Goal: Transaction & Acquisition: Book appointment/travel/reservation

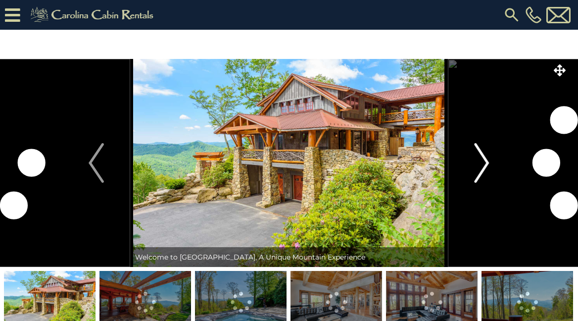
click at [481, 164] on img "Next" at bounding box center [481, 163] width 15 height 40
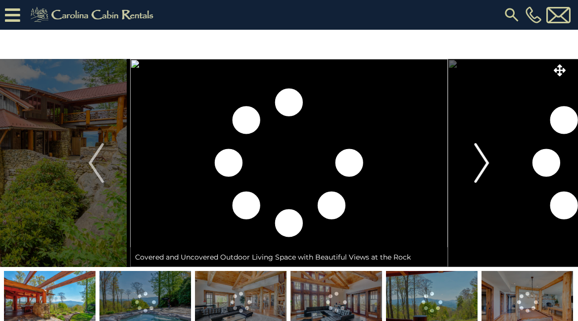
click at [485, 164] on img "Next" at bounding box center [481, 163] width 15 height 40
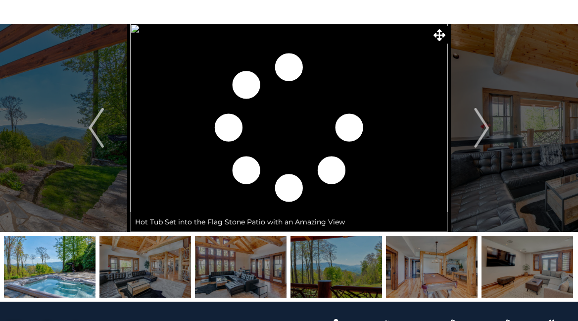
scroll to position [34, 0]
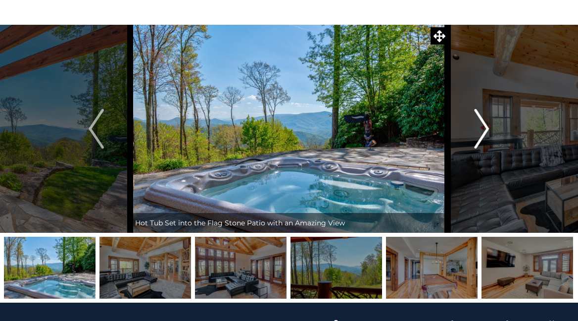
click at [482, 133] on img "Next" at bounding box center [481, 129] width 15 height 40
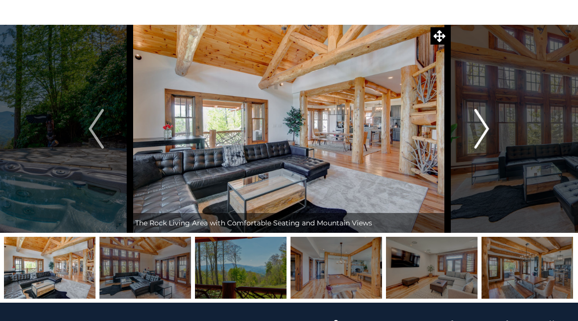
click at [482, 133] on img "Next" at bounding box center [481, 129] width 15 height 40
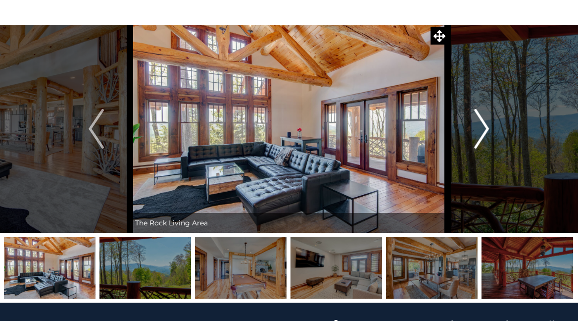
click at [482, 133] on img "Next" at bounding box center [481, 129] width 15 height 40
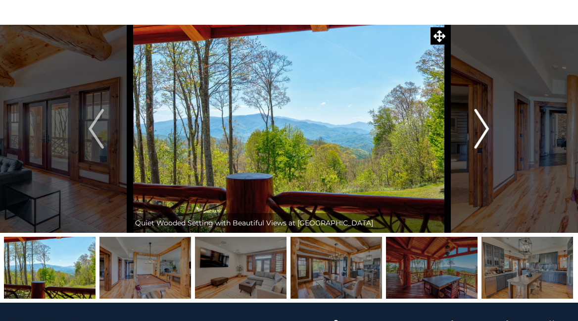
click at [482, 133] on img "Next" at bounding box center [481, 129] width 15 height 40
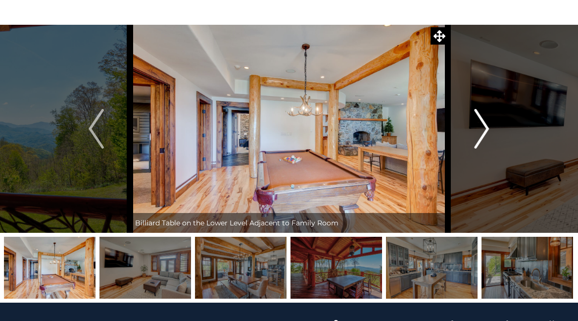
click at [482, 133] on img "Next" at bounding box center [481, 129] width 15 height 40
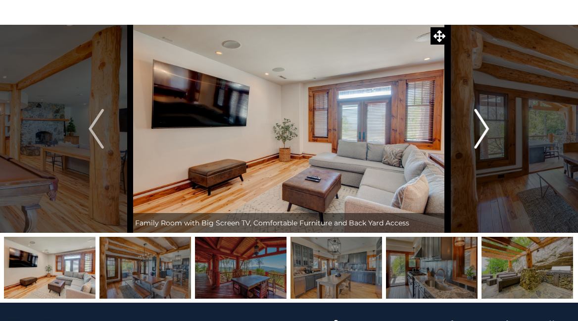
click at [482, 133] on img "Next" at bounding box center [481, 129] width 15 height 40
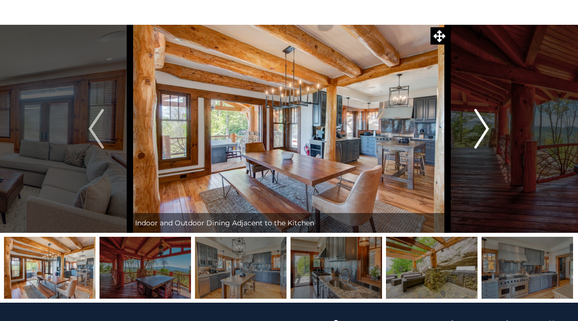
click at [482, 133] on img "Next" at bounding box center [481, 129] width 15 height 40
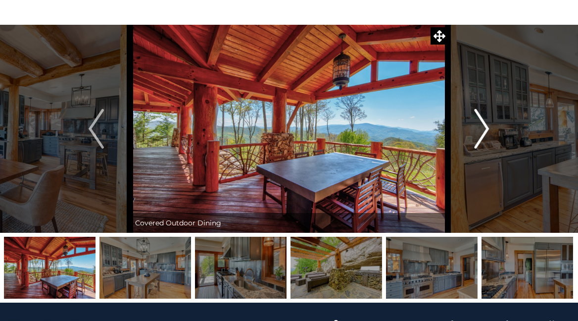
click at [482, 133] on img "Next" at bounding box center [481, 129] width 15 height 40
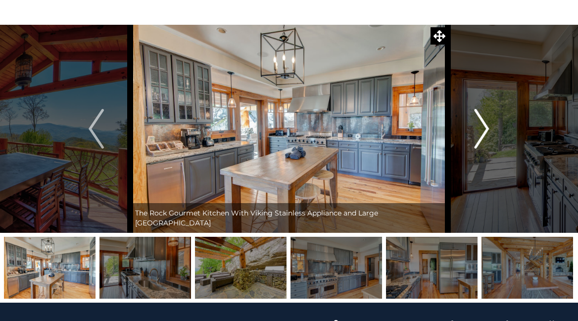
click at [482, 133] on img "Next" at bounding box center [481, 129] width 15 height 40
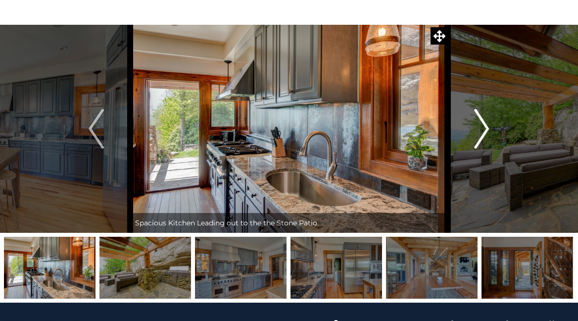
click at [482, 133] on img "Next" at bounding box center [481, 129] width 15 height 40
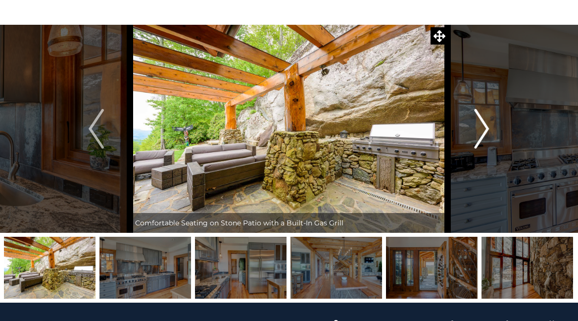
click at [482, 133] on img "Next" at bounding box center [481, 129] width 15 height 40
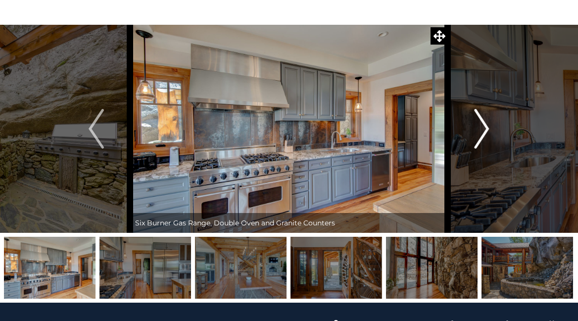
click at [482, 133] on img "Next" at bounding box center [481, 129] width 15 height 40
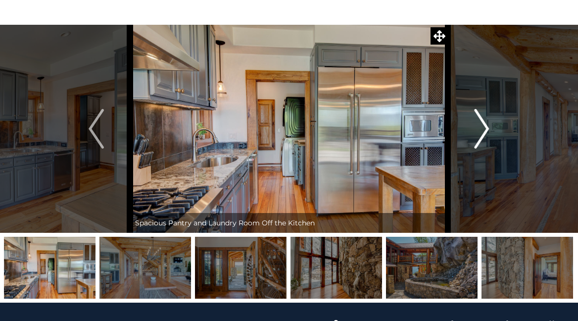
click at [482, 133] on img "Next" at bounding box center [481, 129] width 15 height 40
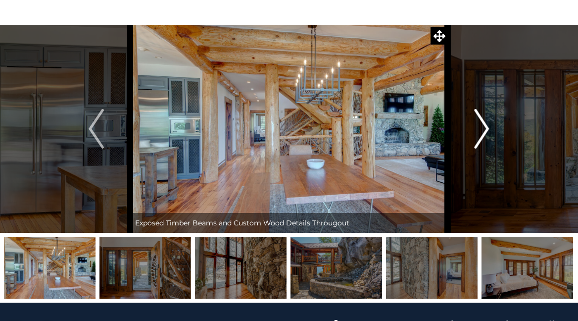
click at [482, 133] on img "Next" at bounding box center [481, 129] width 15 height 40
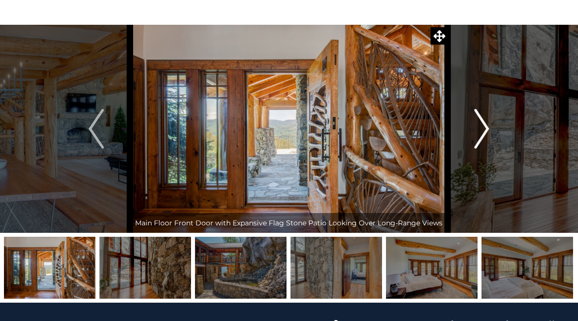
click at [482, 133] on img "Next" at bounding box center [481, 129] width 15 height 40
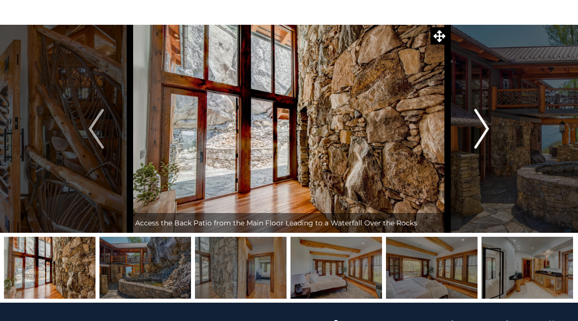
click at [482, 133] on img "Next" at bounding box center [481, 129] width 15 height 40
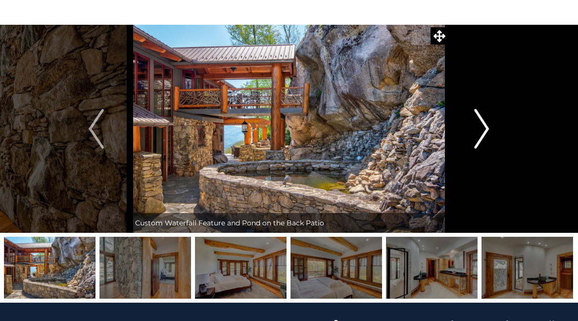
click at [482, 133] on img "Next" at bounding box center [481, 129] width 15 height 40
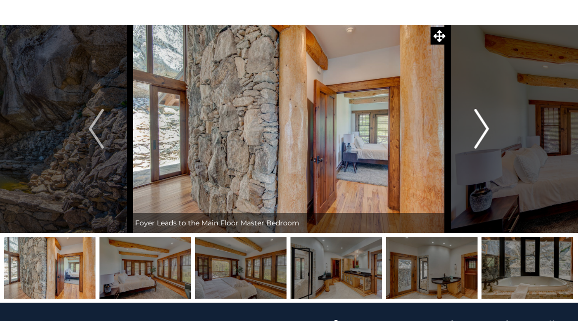
click at [484, 134] on img "Next" at bounding box center [481, 129] width 15 height 40
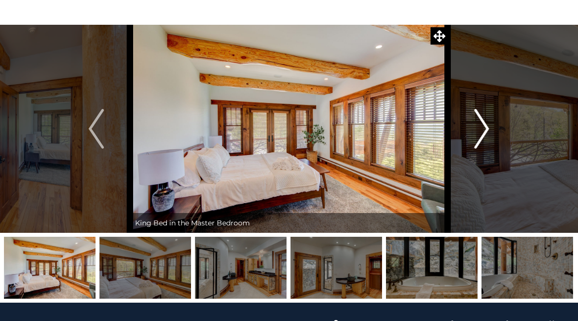
click at [484, 134] on img "Next" at bounding box center [481, 129] width 15 height 40
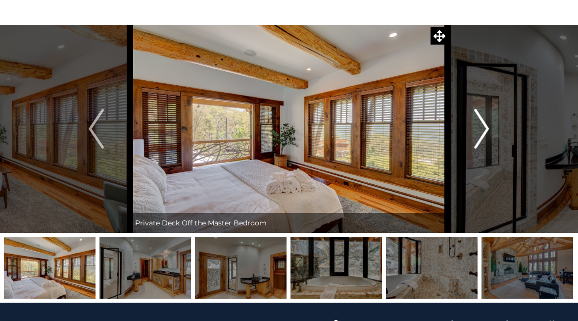
click at [484, 134] on img "Next" at bounding box center [481, 129] width 15 height 40
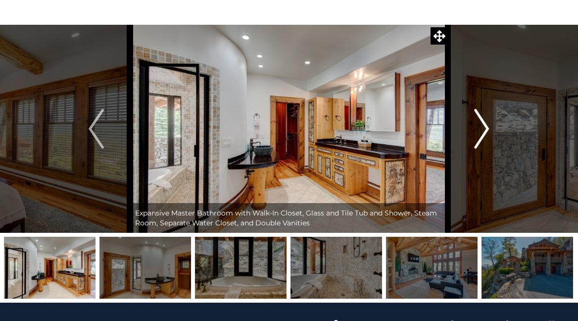
click at [484, 134] on img "Next" at bounding box center [481, 129] width 15 height 40
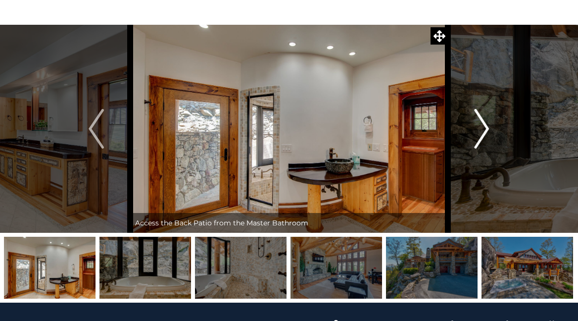
click at [484, 134] on img "Next" at bounding box center [481, 129] width 15 height 40
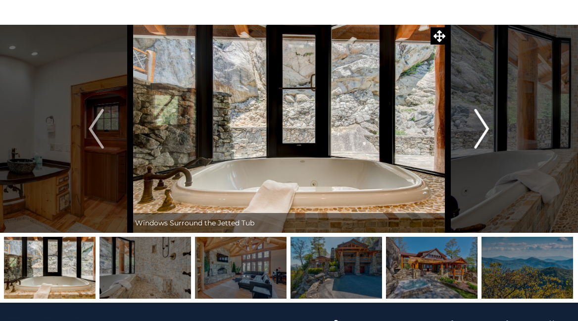
click at [484, 134] on img "Next" at bounding box center [481, 129] width 15 height 40
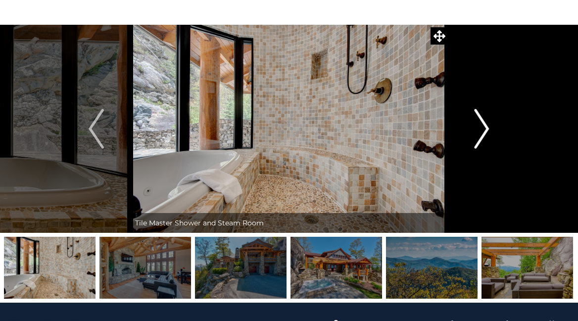
click at [484, 134] on img "Next" at bounding box center [481, 129] width 15 height 40
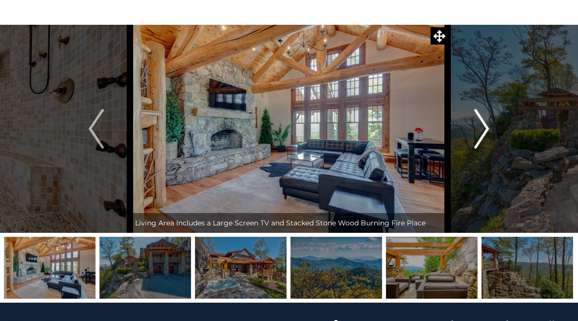
click at [484, 134] on img "Next" at bounding box center [481, 129] width 15 height 40
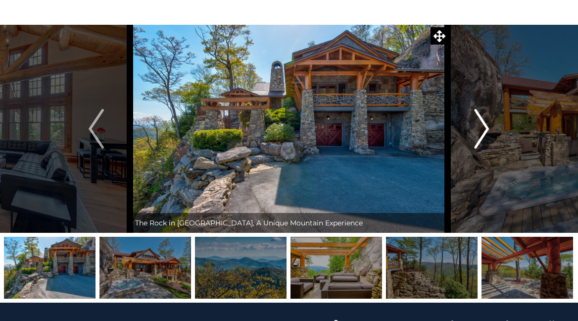
click at [484, 134] on img "Next" at bounding box center [481, 129] width 15 height 40
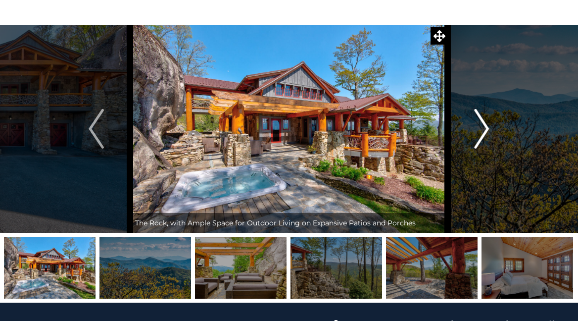
click at [484, 134] on img "Next" at bounding box center [481, 129] width 15 height 40
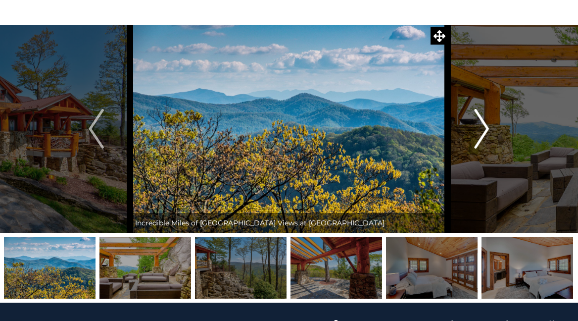
click at [484, 132] on img "Next" at bounding box center [481, 129] width 15 height 40
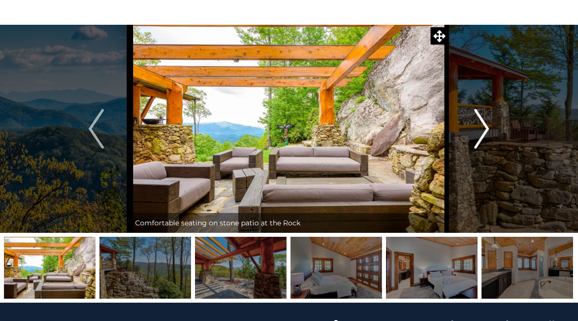
click at [484, 132] on img "Next" at bounding box center [481, 129] width 15 height 40
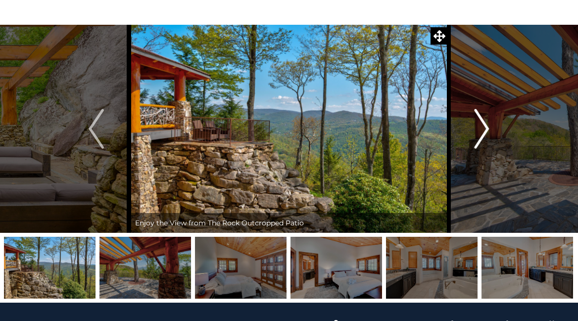
click at [484, 132] on img "Next" at bounding box center [481, 129] width 15 height 40
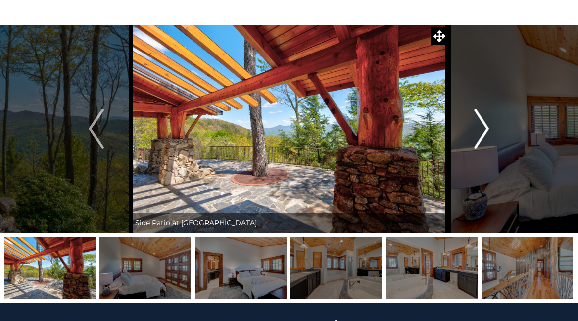
click at [484, 132] on img "Next" at bounding box center [481, 129] width 15 height 40
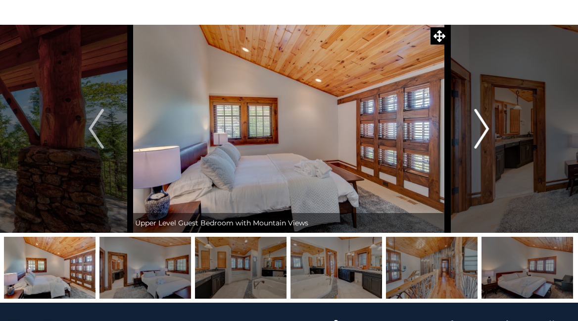
click at [484, 132] on img "Next" at bounding box center [481, 129] width 15 height 40
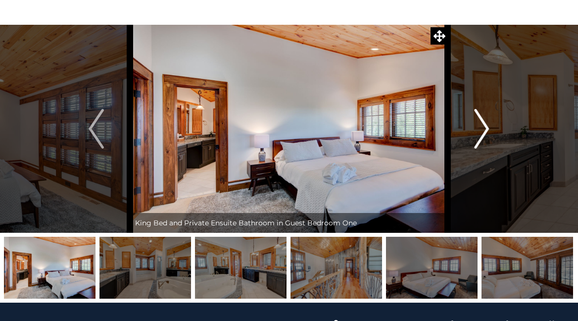
click at [484, 132] on img "Next" at bounding box center [481, 129] width 15 height 40
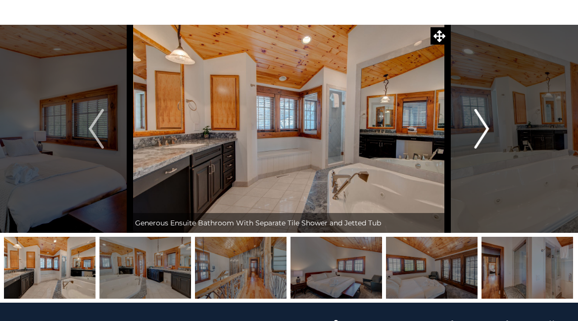
click at [484, 132] on img "Next" at bounding box center [481, 129] width 15 height 40
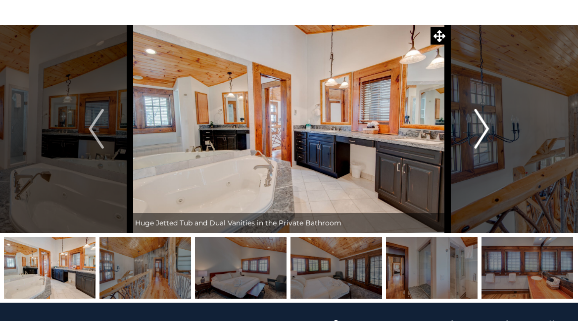
click at [484, 132] on img "Next" at bounding box center [481, 129] width 15 height 40
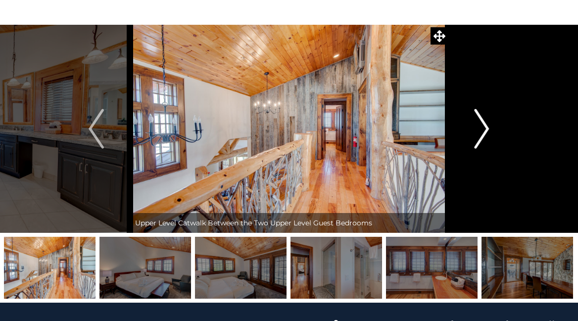
click at [484, 132] on img "Next" at bounding box center [481, 129] width 15 height 40
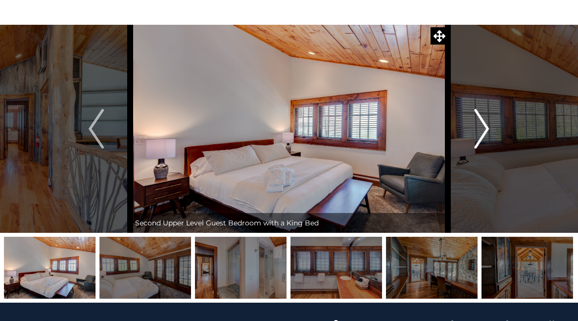
click at [484, 132] on img "Next" at bounding box center [481, 129] width 15 height 40
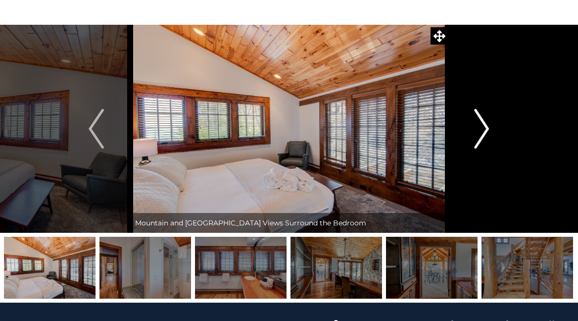
click at [484, 132] on img "Next" at bounding box center [481, 129] width 15 height 40
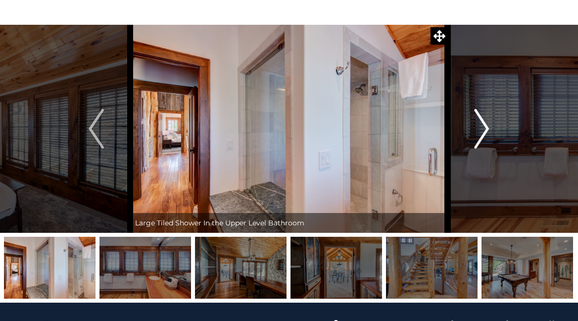
click at [484, 132] on img "Next" at bounding box center [481, 129] width 15 height 40
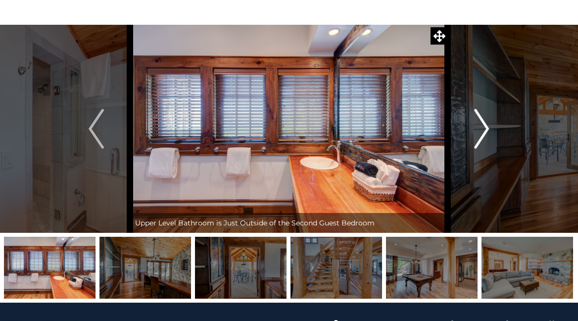
click at [484, 132] on img "Next" at bounding box center [481, 129] width 15 height 40
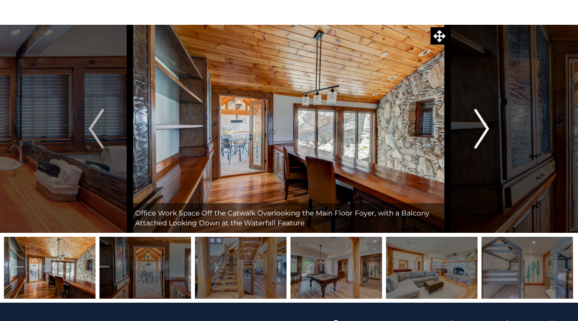
click at [484, 133] on img "Next" at bounding box center [481, 129] width 15 height 40
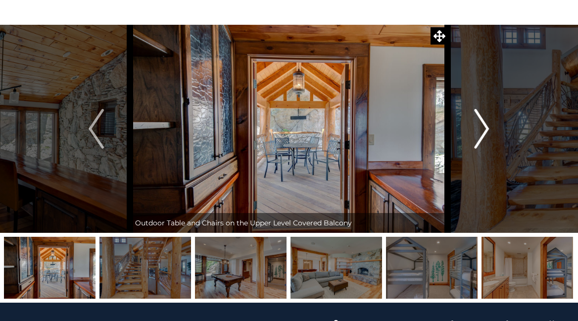
click at [484, 133] on img "Next" at bounding box center [481, 129] width 15 height 40
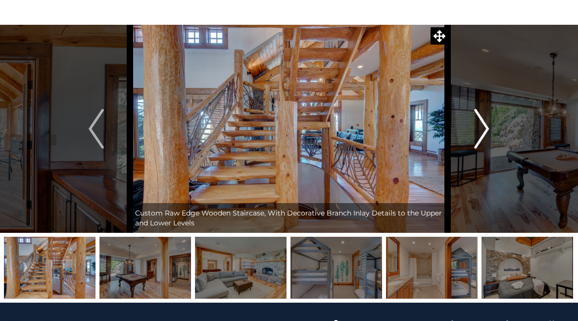
click at [484, 133] on img "Next" at bounding box center [481, 129] width 15 height 40
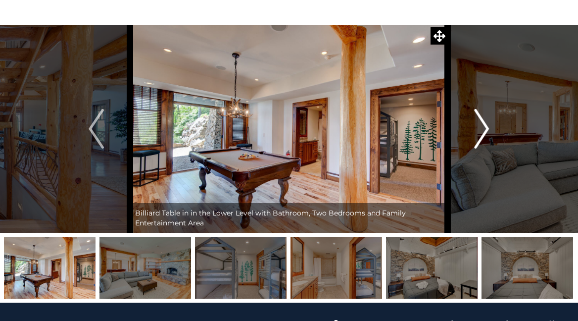
click at [484, 133] on img "Next" at bounding box center [481, 129] width 15 height 40
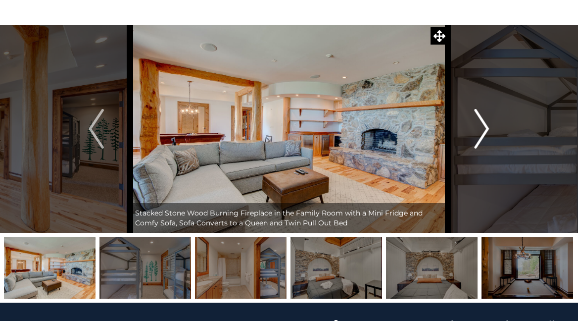
click at [484, 133] on img "Next" at bounding box center [481, 129] width 15 height 40
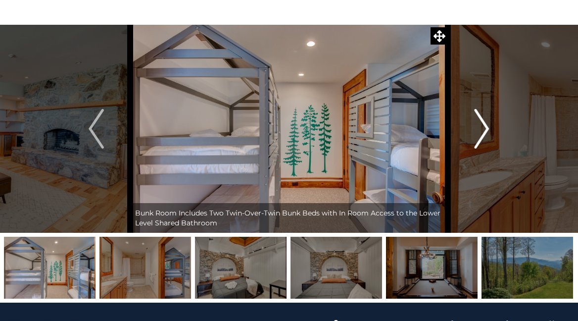
click at [484, 133] on img "Next" at bounding box center [481, 129] width 15 height 40
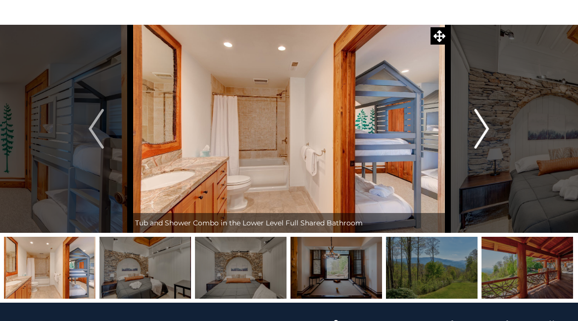
click at [484, 133] on img "Next" at bounding box center [481, 129] width 15 height 40
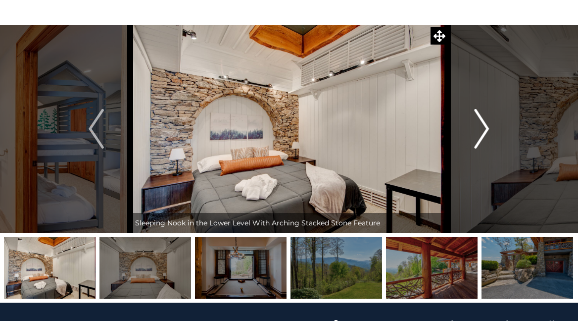
click at [484, 133] on img "Next" at bounding box center [481, 129] width 15 height 40
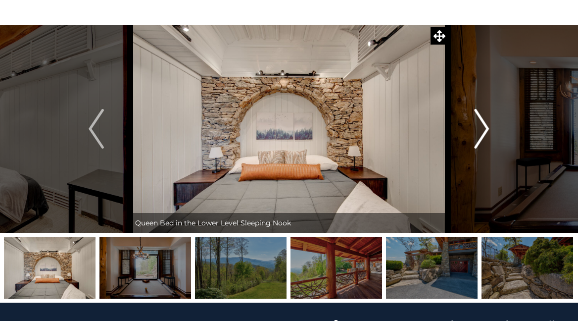
click at [484, 133] on img "Next" at bounding box center [481, 129] width 15 height 40
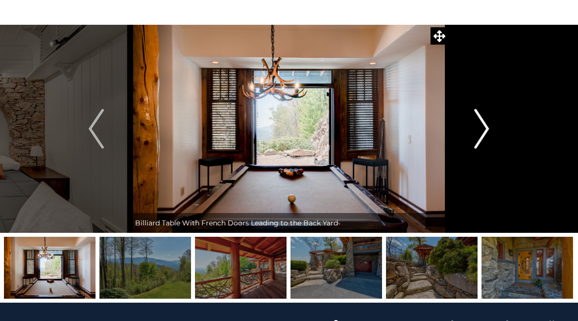
click at [484, 133] on img "Next" at bounding box center [481, 129] width 15 height 40
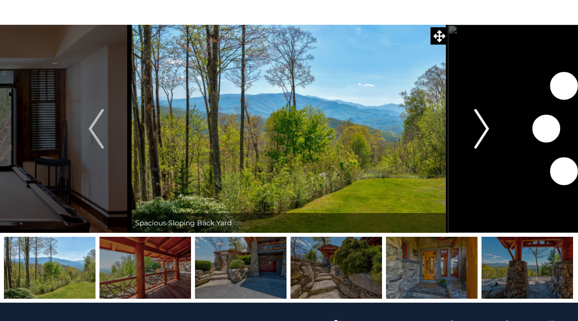
click at [484, 133] on img "Next" at bounding box center [481, 129] width 15 height 40
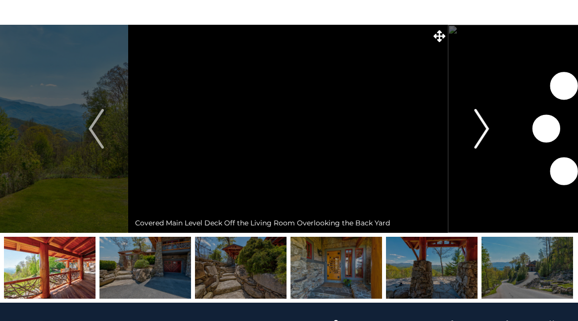
click at [484, 133] on img "Next" at bounding box center [481, 129] width 15 height 40
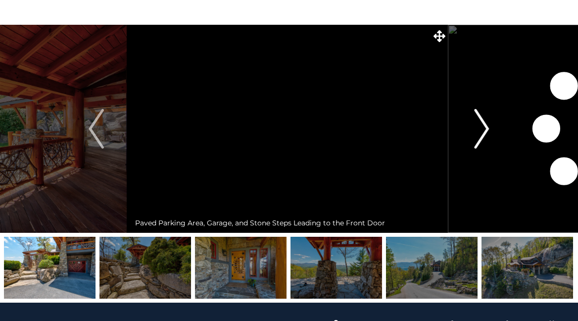
click at [484, 133] on img "Next" at bounding box center [481, 129] width 15 height 40
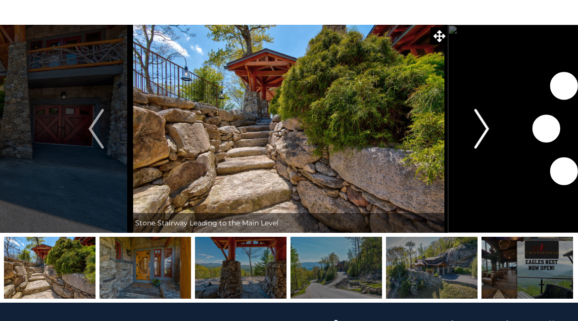
click at [484, 133] on img "Next" at bounding box center [481, 129] width 15 height 40
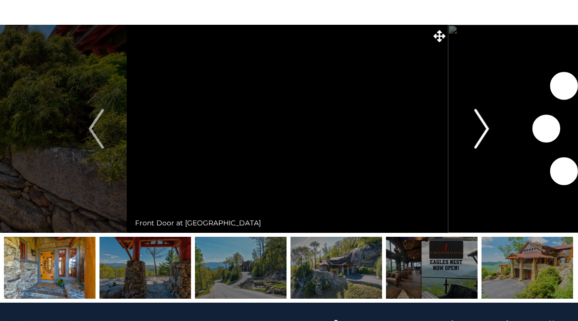
click at [484, 133] on img "Next" at bounding box center [481, 129] width 15 height 40
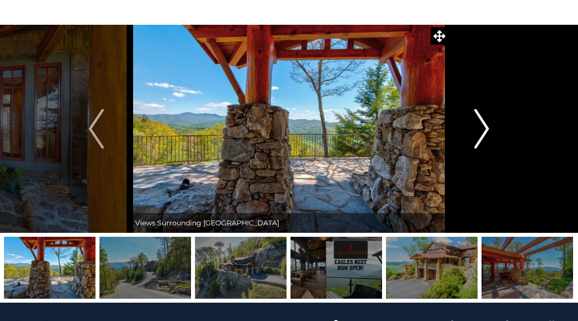
click at [484, 133] on img "Next" at bounding box center [481, 129] width 15 height 40
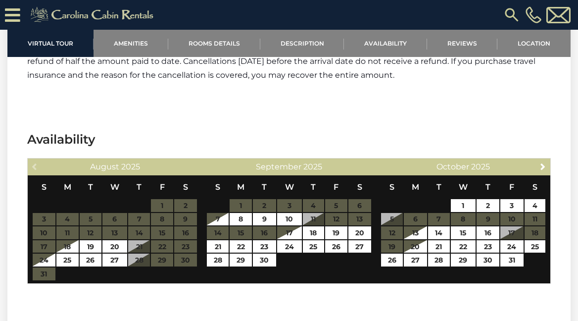
scroll to position [2596, 0]
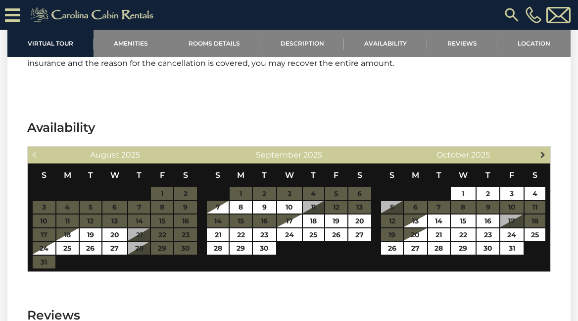
click at [545, 150] on span "Next" at bounding box center [543, 154] width 8 height 8
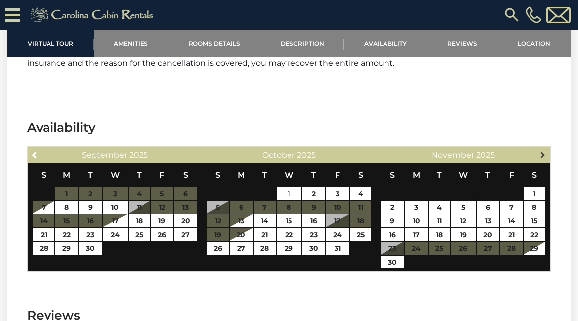
click at [545, 150] on span "Next" at bounding box center [543, 154] width 8 height 8
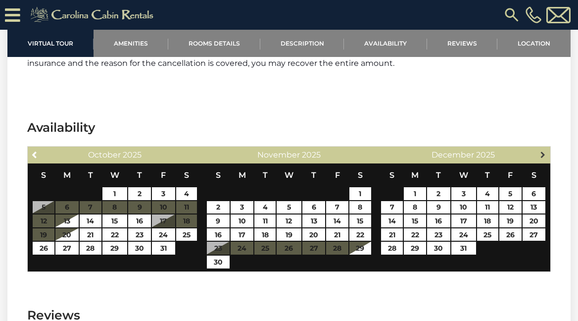
click at [546, 150] on span "Next" at bounding box center [543, 154] width 8 height 8
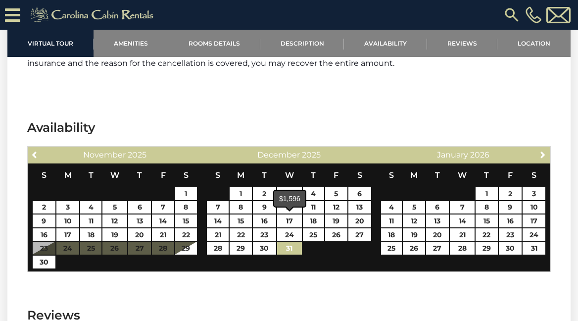
click at [290, 242] on link "31" at bounding box center [289, 248] width 25 height 13
type input "**********"
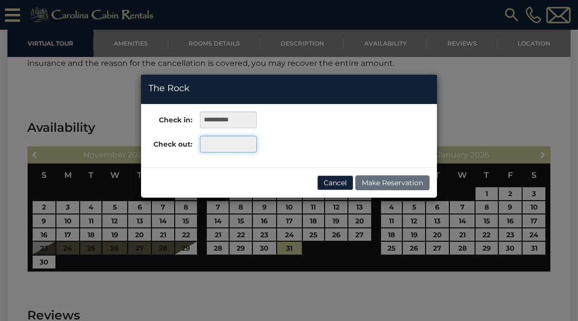
click at [226, 143] on input "text" at bounding box center [228, 144] width 57 height 17
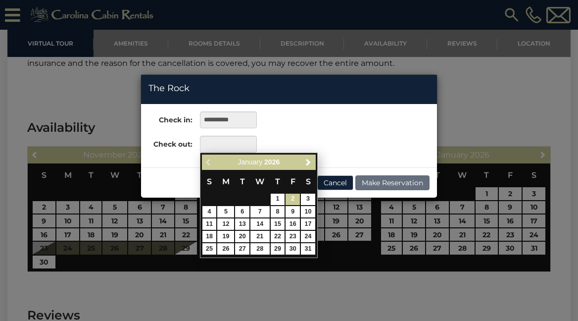
click at [294, 199] on link "2" at bounding box center [293, 199] width 14 height 11
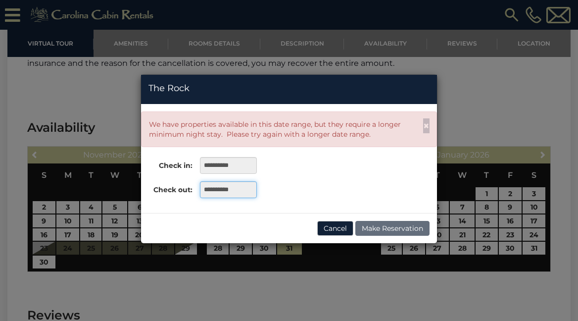
click at [244, 191] on input "**********" at bounding box center [228, 189] width 57 height 17
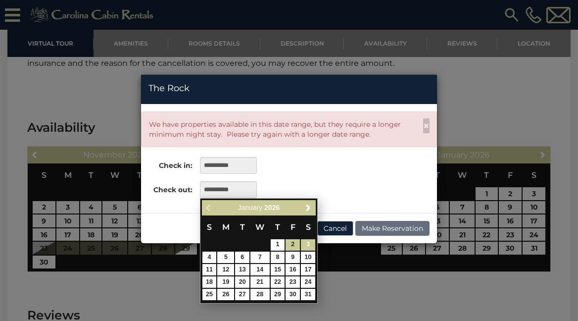
click at [307, 244] on link "3" at bounding box center [308, 244] width 14 height 11
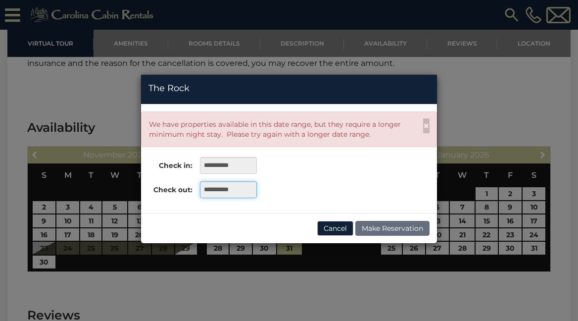
click at [246, 190] on input "**********" at bounding box center [228, 189] width 57 height 17
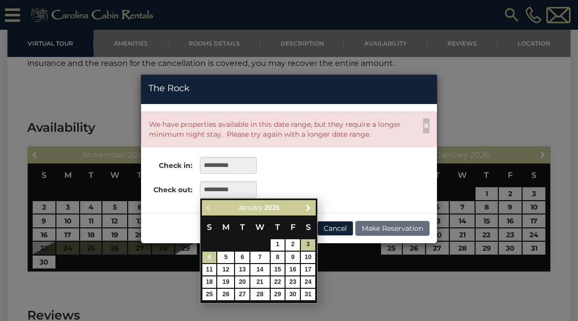
click at [208, 255] on link "4" at bounding box center [209, 256] width 14 height 11
type input "**********"
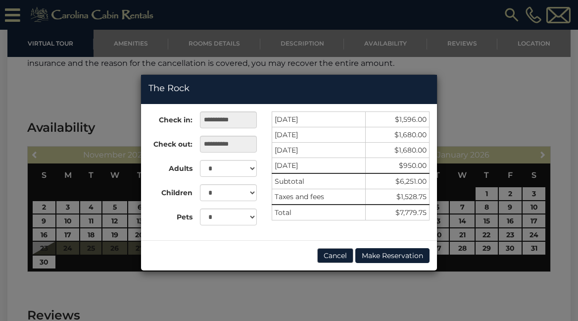
click at [331, 254] on button "Cancel" at bounding box center [335, 255] width 36 height 15
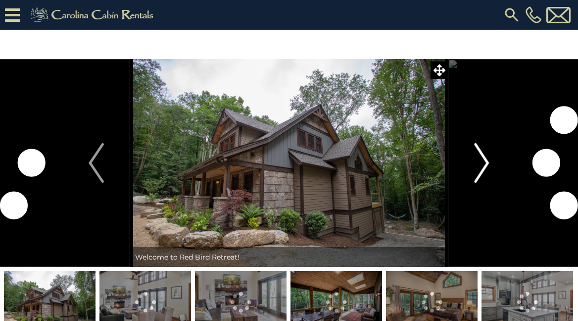
click at [481, 162] on img "Next" at bounding box center [481, 163] width 15 height 40
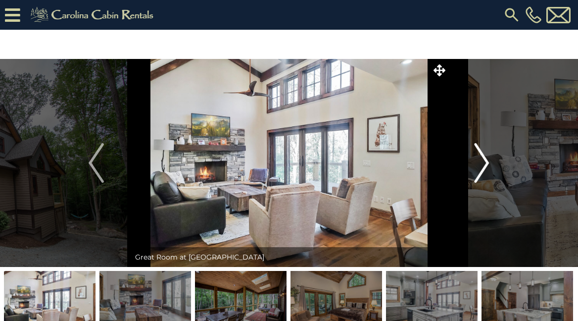
click at [481, 162] on img "Next" at bounding box center [481, 163] width 15 height 40
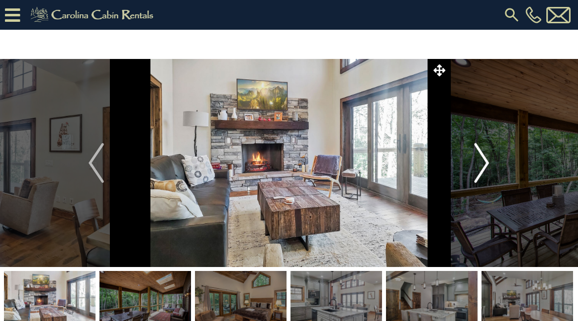
click at [481, 162] on img "Next" at bounding box center [481, 163] width 15 height 40
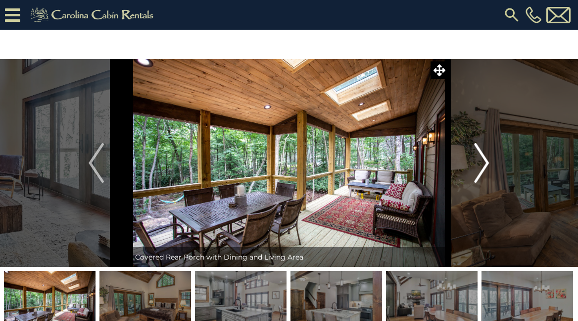
click at [481, 162] on img "Next" at bounding box center [481, 163] width 15 height 40
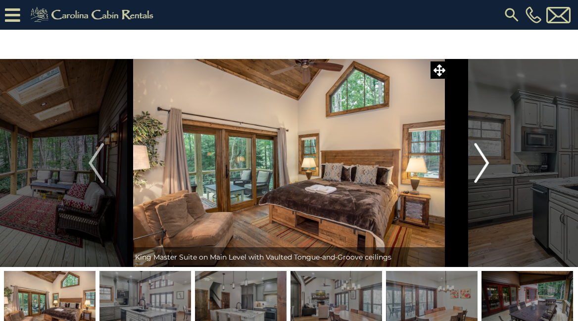
click at [481, 162] on img "Next" at bounding box center [481, 163] width 15 height 40
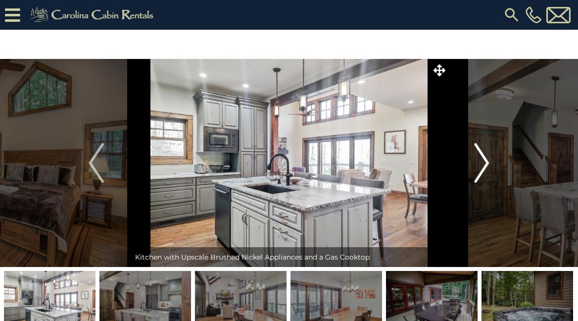
click at [481, 162] on img "Next" at bounding box center [481, 163] width 15 height 40
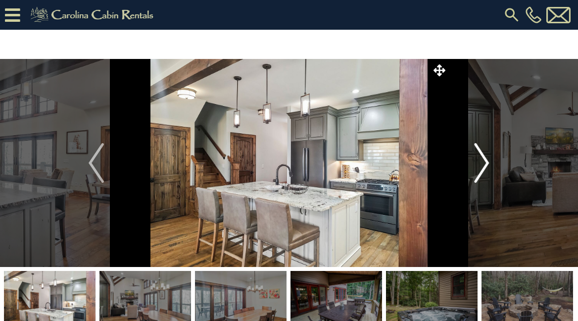
click at [481, 162] on img "Next" at bounding box center [481, 163] width 15 height 40
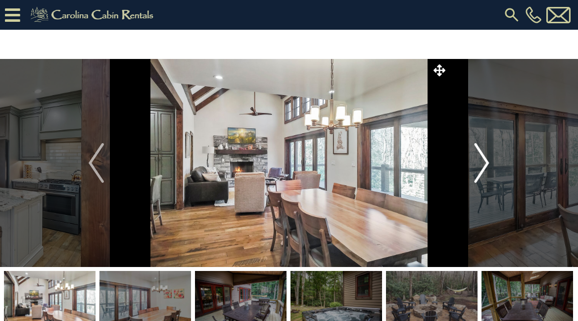
click at [481, 162] on img "Next" at bounding box center [481, 163] width 15 height 40
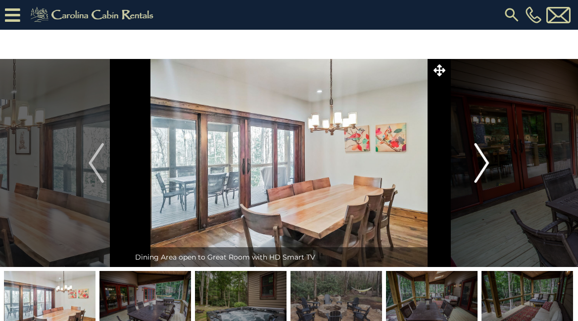
click at [483, 162] on img "Next" at bounding box center [481, 163] width 15 height 40
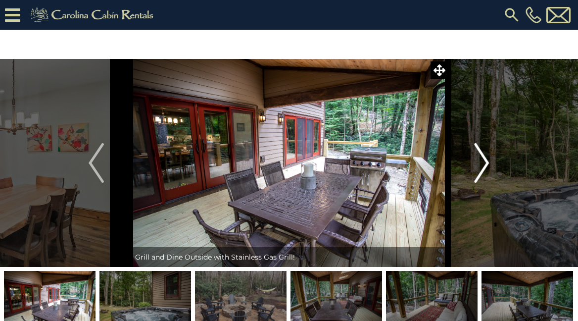
click at [483, 162] on img "Next" at bounding box center [481, 163] width 15 height 40
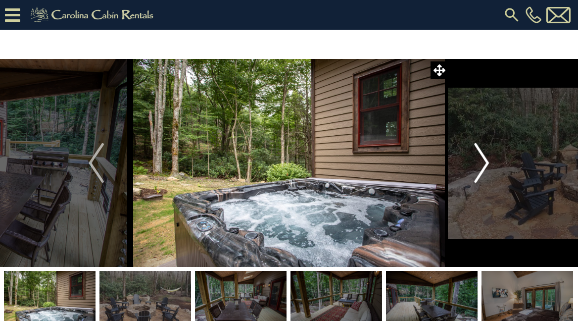
click at [483, 162] on img "Next" at bounding box center [481, 163] width 15 height 40
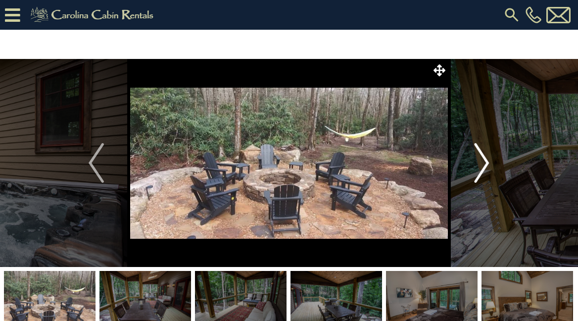
click at [483, 162] on img "Next" at bounding box center [481, 163] width 15 height 40
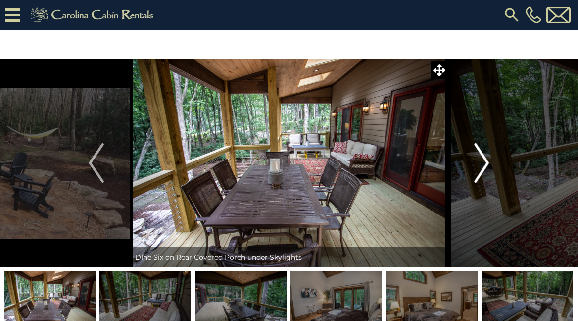
click at [483, 162] on img "Next" at bounding box center [481, 163] width 15 height 40
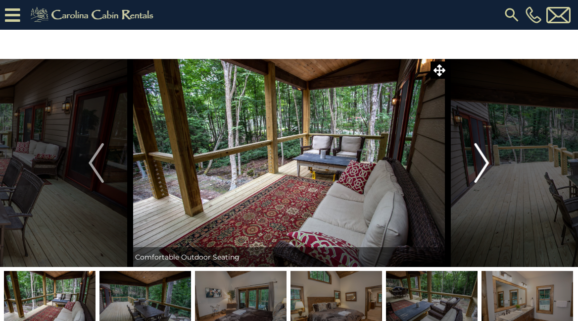
click at [483, 162] on img "Next" at bounding box center [481, 163] width 15 height 40
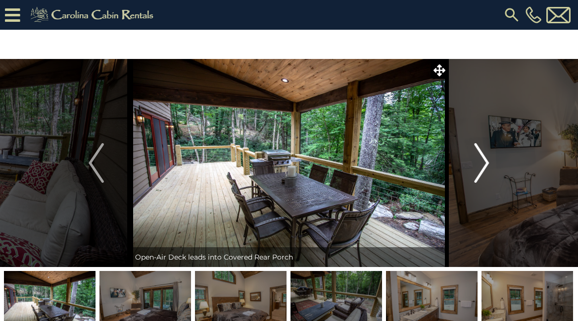
click at [483, 162] on img "Next" at bounding box center [481, 163] width 15 height 40
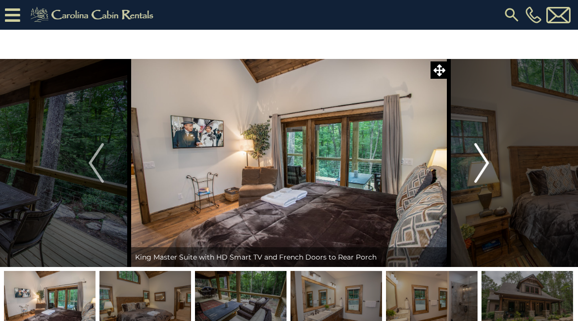
click at [483, 162] on img "Next" at bounding box center [481, 163] width 15 height 40
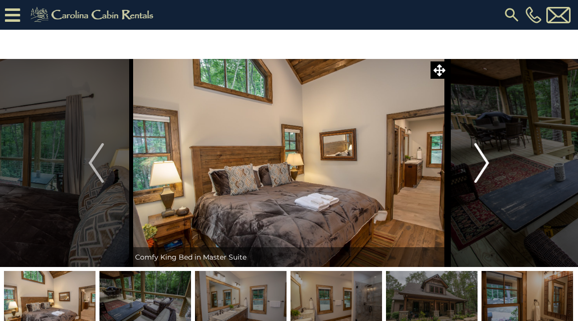
click at [483, 162] on img "Next" at bounding box center [481, 163] width 15 height 40
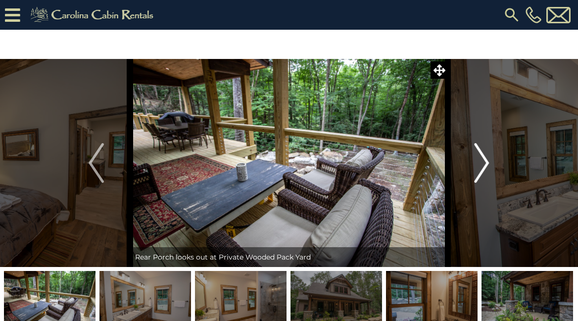
click at [483, 162] on img "Next" at bounding box center [481, 163] width 15 height 40
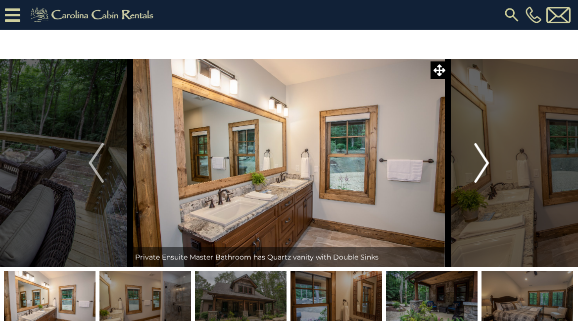
click at [483, 162] on img "Next" at bounding box center [481, 163] width 15 height 40
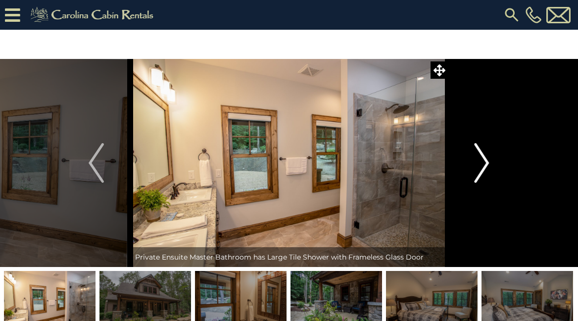
click at [483, 162] on img "Next" at bounding box center [481, 163] width 15 height 40
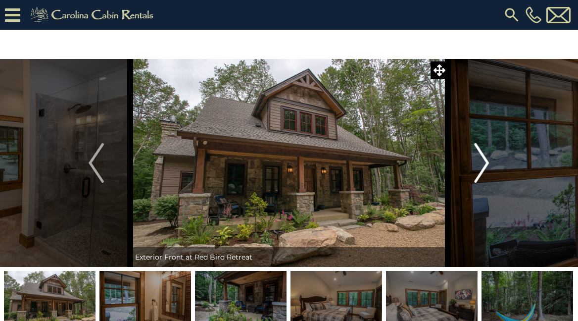
click at [483, 162] on img "Next" at bounding box center [481, 163] width 15 height 40
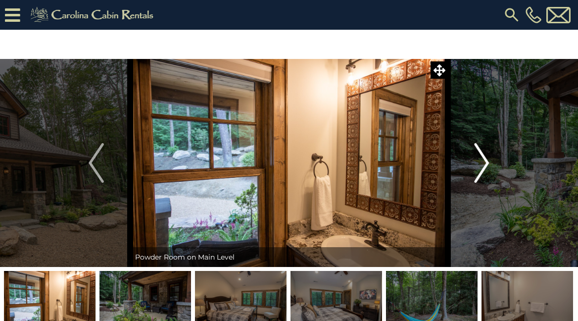
click at [483, 162] on img "Next" at bounding box center [481, 163] width 15 height 40
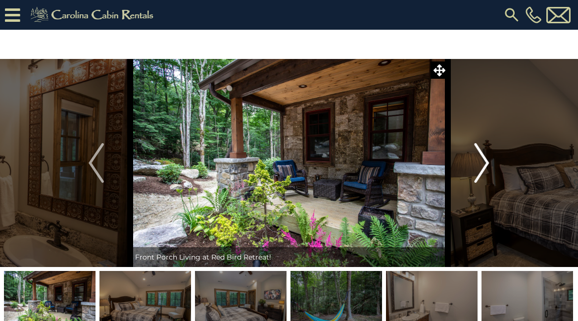
click at [483, 162] on img "Next" at bounding box center [481, 163] width 15 height 40
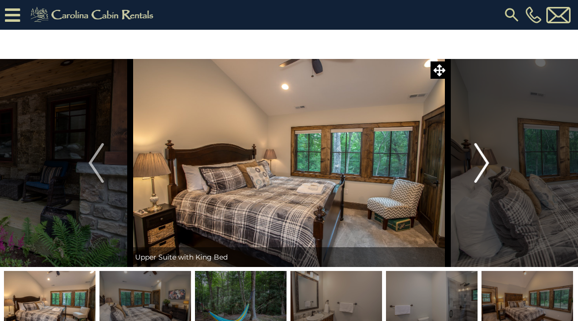
click at [483, 162] on img "Next" at bounding box center [481, 163] width 15 height 40
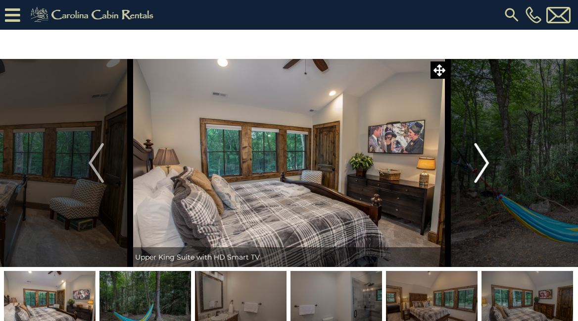
click at [483, 162] on img "Next" at bounding box center [481, 163] width 15 height 40
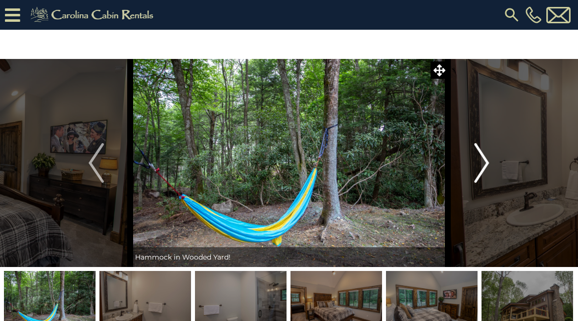
click at [483, 162] on img "Next" at bounding box center [481, 163] width 15 height 40
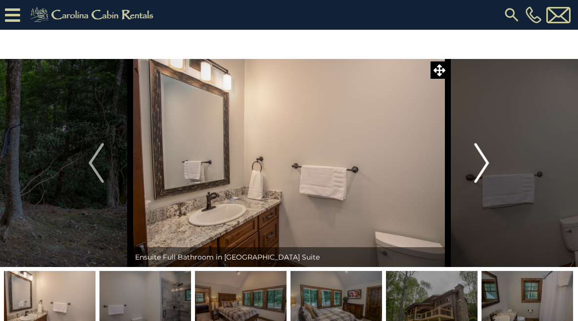
click at [483, 162] on img "Next" at bounding box center [481, 163] width 15 height 40
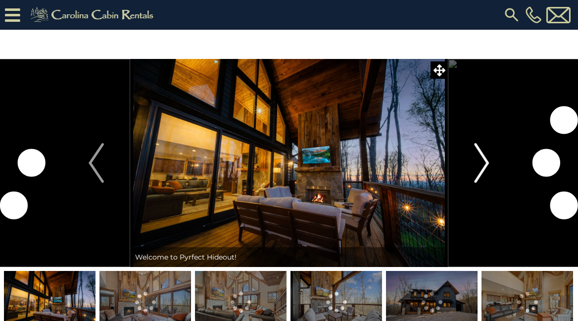
click at [484, 170] on img "Next" at bounding box center [481, 163] width 15 height 40
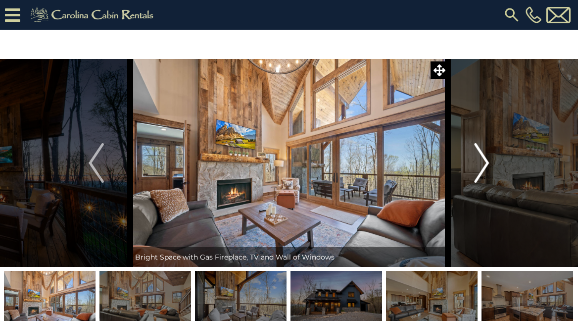
click at [484, 156] on img "Next" at bounding box center [481, 163] width 15 height 40
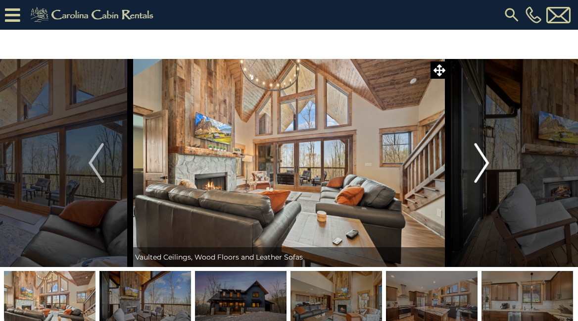
click at [484, 156] on img "Next" at bounding box center [481, 163] width 15 height 40
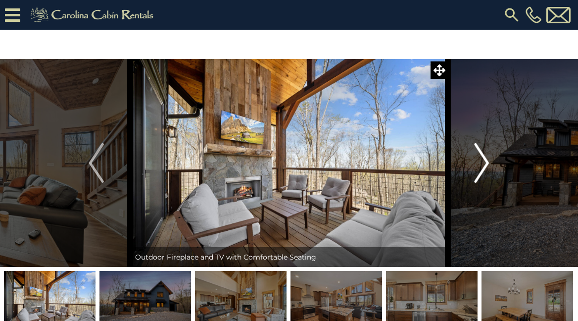
click at [484, 156] on img "Next" at bounding box center [481, 163] width 15 height 40
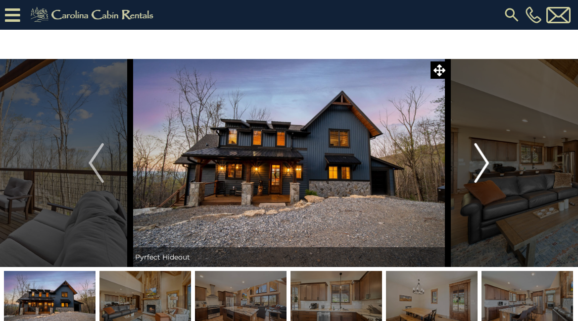
click at [484, 156] on img "Next" at bounding box center [481, 163] width 15 height 40
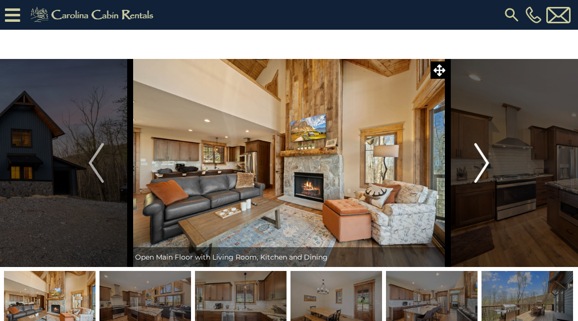
click at [484, 156] on img "Next" at bounding box center [481, 163] width 15 height 40
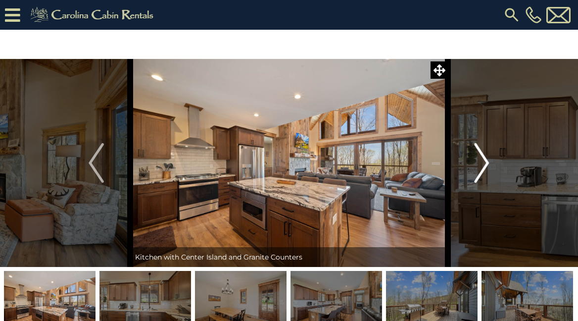
click at [484, 156] on img "Next" at bounding box center [481, 163] width 15 height 40
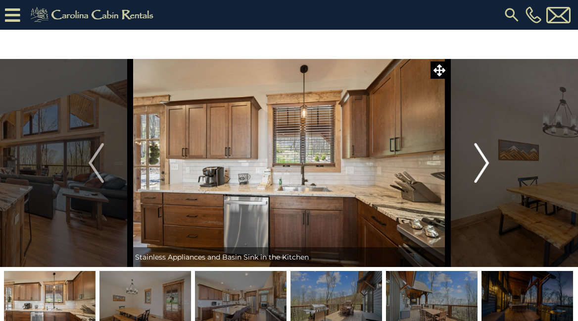
click at [484, 156] on img "Next" at bounding box center [481, 163] width 15 height 40
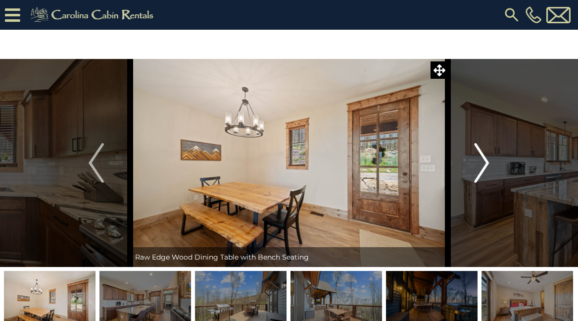
click at [484, 156] on img "Next" at bounding box center [481, 163] width 15 height 40
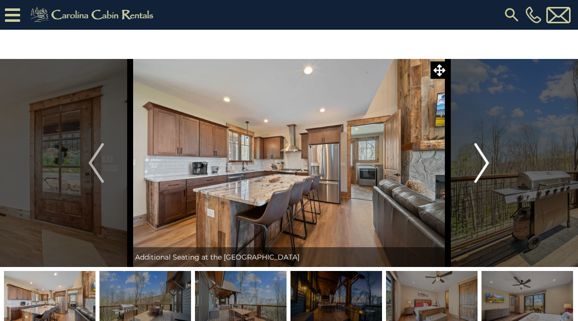
click at [484, 156] on img "Next" at bounding box center [481, 163] width 15 height 40
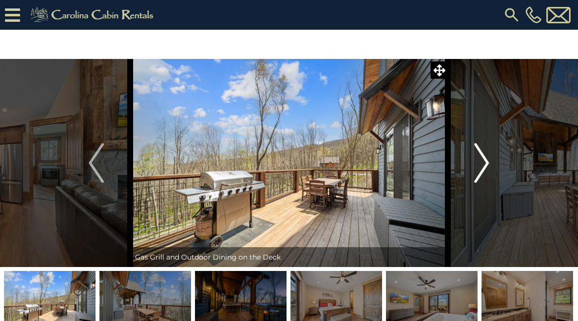
click at [484, 156] on img "Next" at bounding box center [481, 163] width 15 height 40
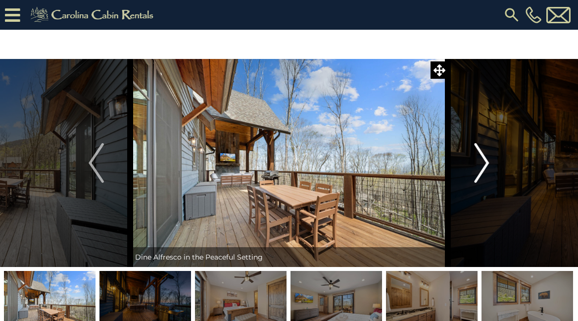
click at [484, 156] on img "Next" at bounding box center [481, 163] width 15 height 40
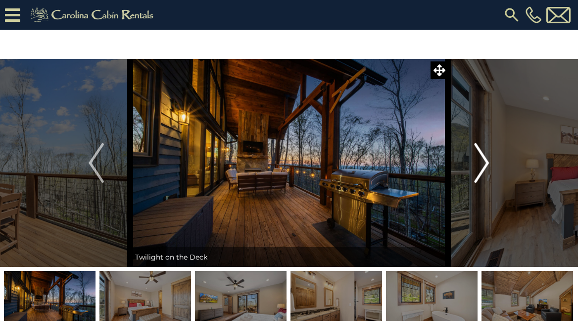
click at [484, 156] on img "Next" at bounding box center [481, 163] width 15 height 40
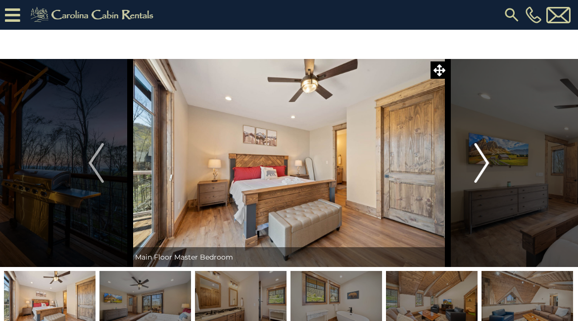
click at [484, 156] on img "Next" at bounding box center [481, 163] width 15 height 40
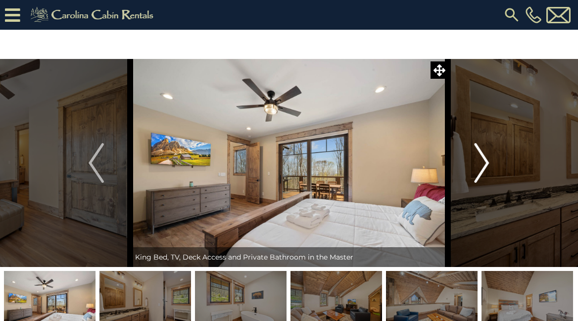
click at [484, 156] on img "Next" at bounding box center [481, 163] width 15 height 40
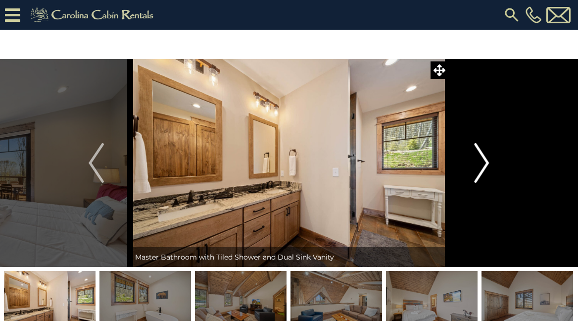
click at [484, 156] on img "Next" at bounding box center [481, 163] width 15 height 40
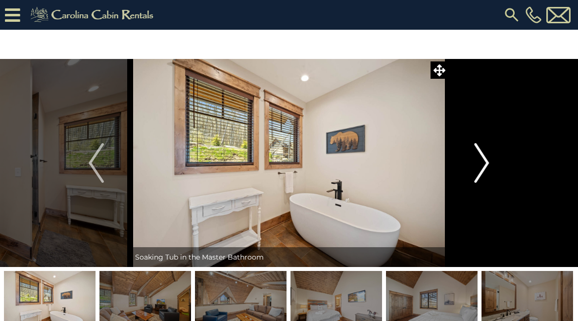
click at [484, 156] on img "Next" at bounding box center [481, 163] width 15 height 40
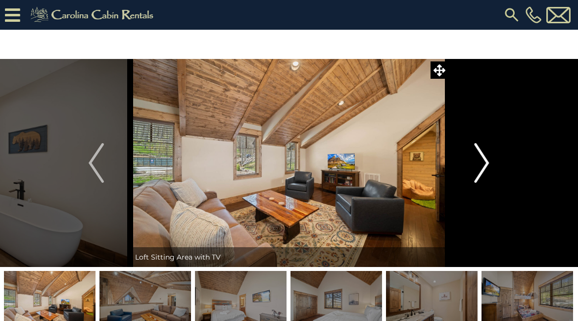
click at [484, 156] on img "Next" at bounding box center [481, 163] width 15 height 40
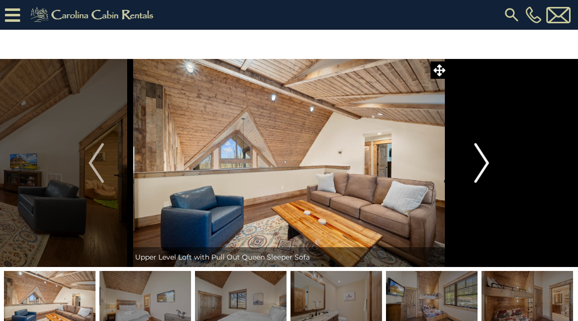
click at [484, 156] on img "Next" at bounding box center [481, 163] width 15 height 40
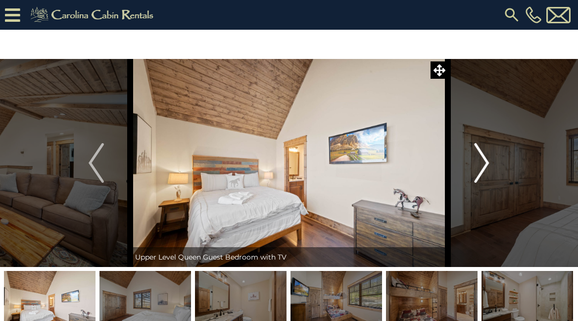
click at [484, 156] on img "Next" at bounding box center [481, 163] width 15 height 40
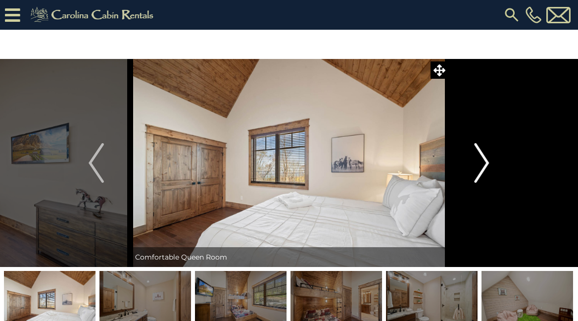
click at [484, 156] on img "Next" at bounding box center [481, 163] width 15 height 40
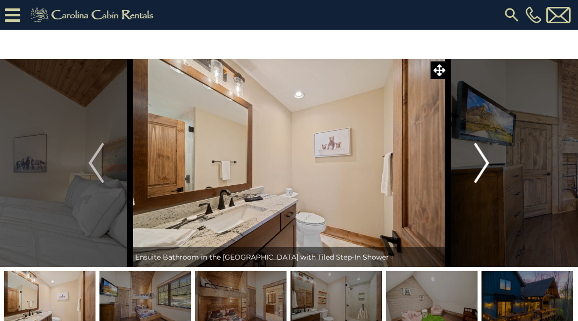
click at [484, 158] on img "Next" at bounding box center [481, 163] width 15 height 40
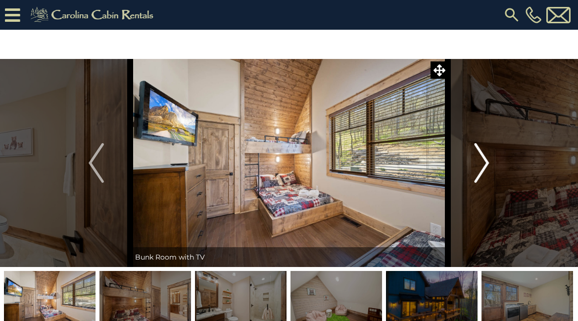
click at [484, 158] on img "Next" at bounding box center [481, 163] width 15 height 40
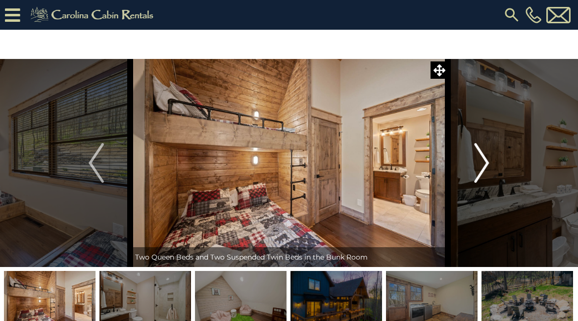
click at [484, 158] on img "Next" at bounding box center [481, 163] width 15 height 40
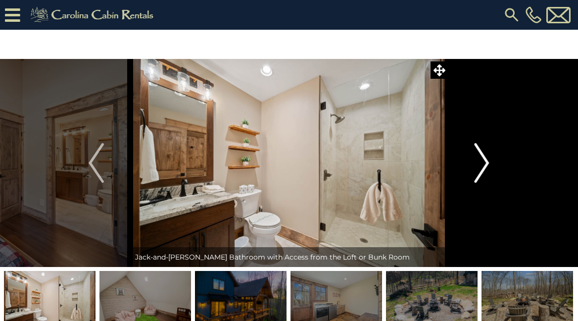
click at [484, 159] on img "Next" at bounding box center [481, 163] width 15 height 40
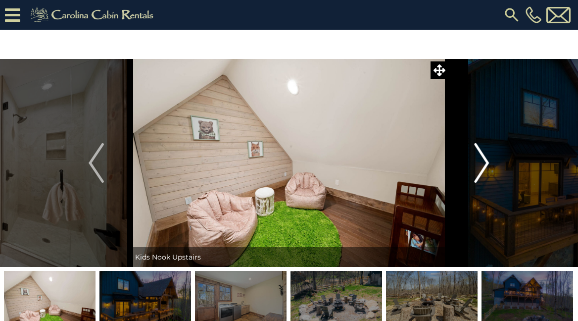
click at [484, 159] on img "Next" at bounding box center [481, 163] width 15 height 40
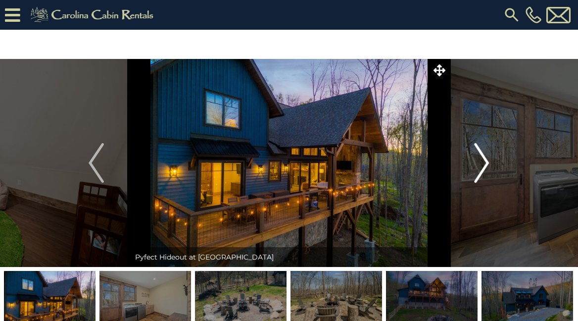
click at [484, 159] on img "Next" at bounding box center [481, 163] width 15 height 40
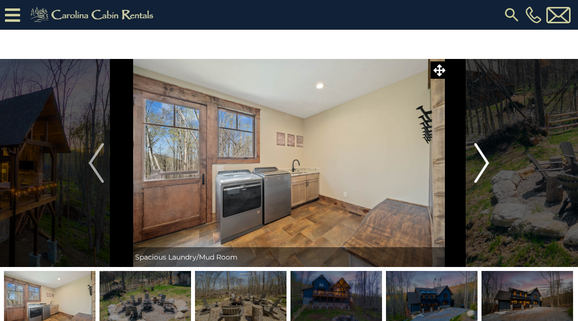
click at [483, 159] on img "Next" at bounding box center [481, 163] width 15 height 40
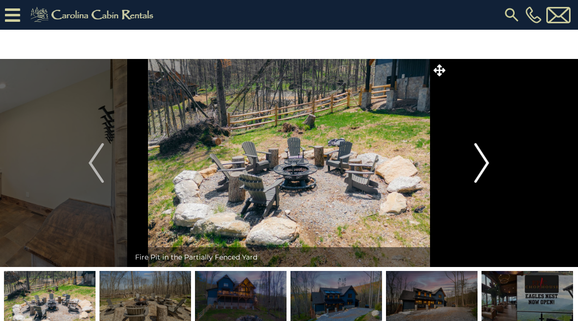
click at [483, 159] on img "Next" at bounding box center [481, 163] width 15 height 40
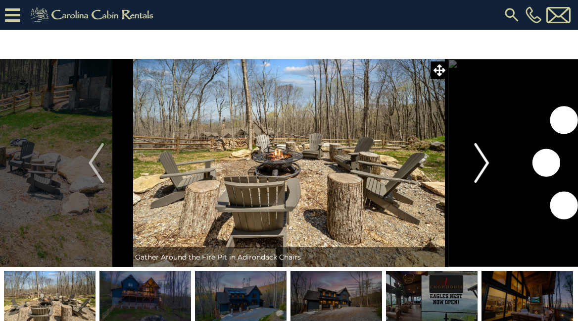
click at [483, 159] on img "Next" at bounding box center [481, 163] width 15 height 40
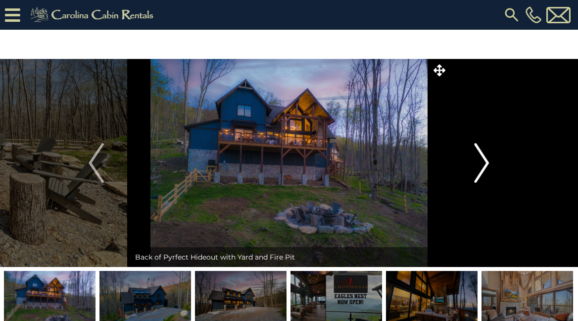
click at [483, 159] on img "Next" at bounding box center [481, 163] width 15 height 40
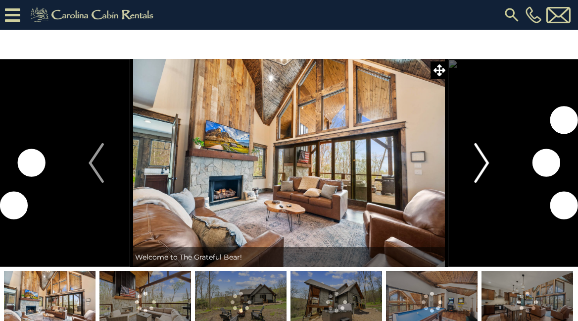
click at [482, 157] on img "Next" at bounding box center [481, 163] width 15 height 40
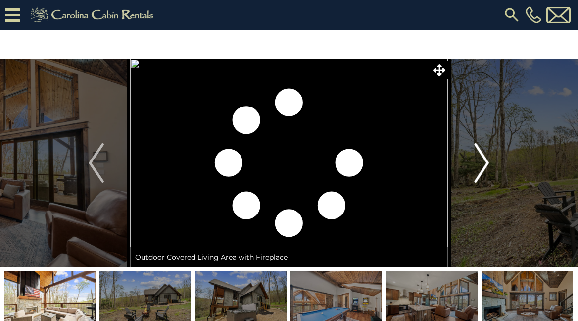
click at [483, 157] on img "Next" at bounding box center [481, 163] width 15 height 40
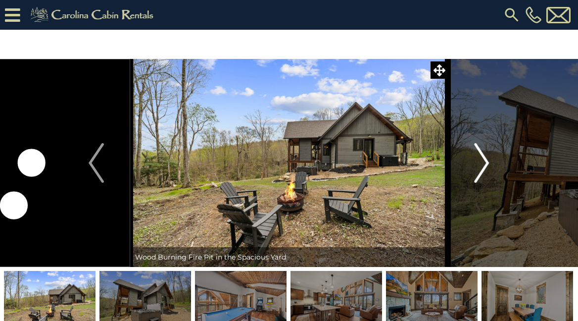
click at [483, 157] on img "Next" at bounding box center [481, 163] width 15 height 40
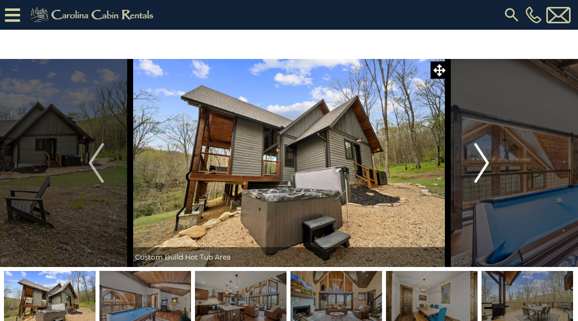
click at [483, 157] on img "Next" at bounding box center [481, 163] width 15 height 40
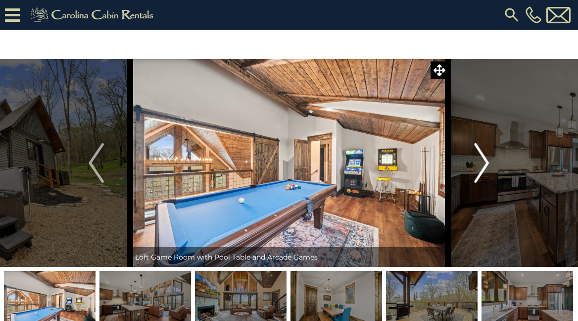
click at [483, 157] on img "Next" at bounding box center [481, 163] width 15 height 40
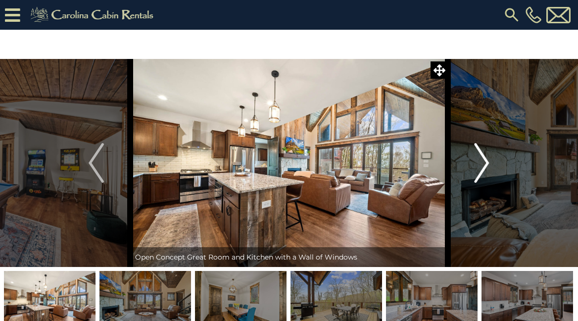
click at [483, 157] on img "Next" at bounding box center [481, 163] width 15 height 40
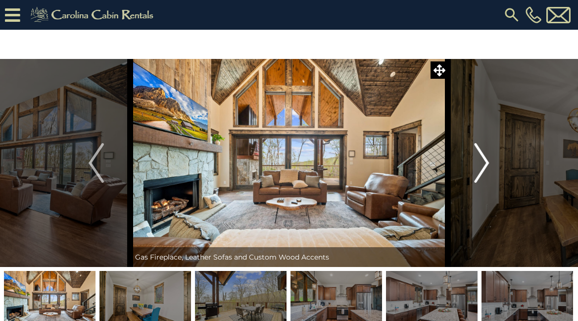
click at [483, 157] on img "Next" at bounding box center [481, 163] width 15 height 40
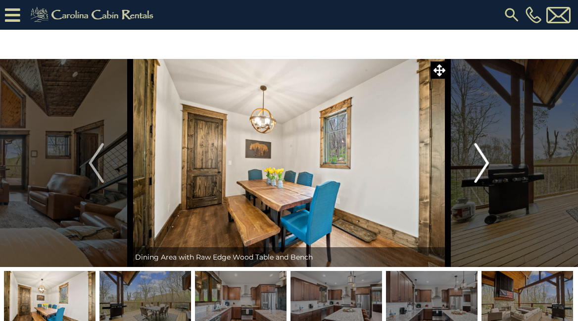
click at [483, 157] on img "Next" at bounding box center [481, 163] width 15 height 40
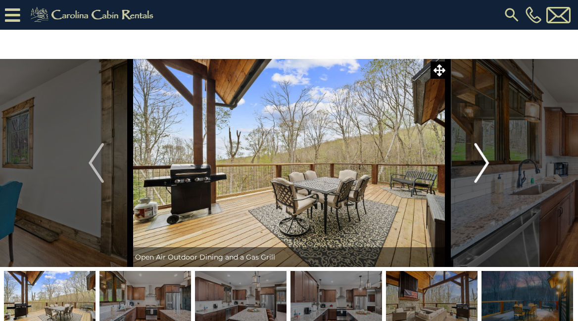
click at [483, 157] on img "Next" at bounding box center [481, 163] width 15 height 40
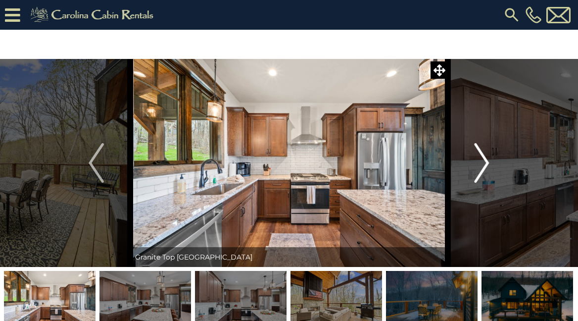
click at [483, 157] on img "Next" at bounding box center [481, 163] width 15 height 40
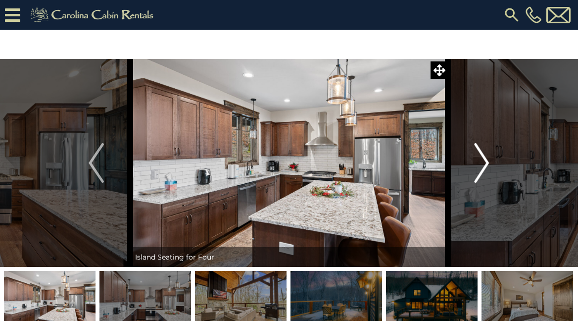
click at [483, 157] on img "Next" at bounding box center [481, 163] width 15 height 40
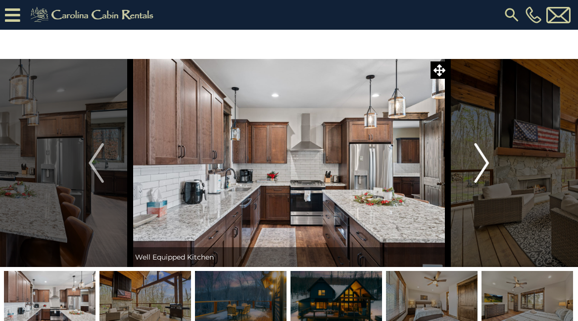
click at [483, 157] on img "Next" at bounding box center [481, 163] width 15 height 40
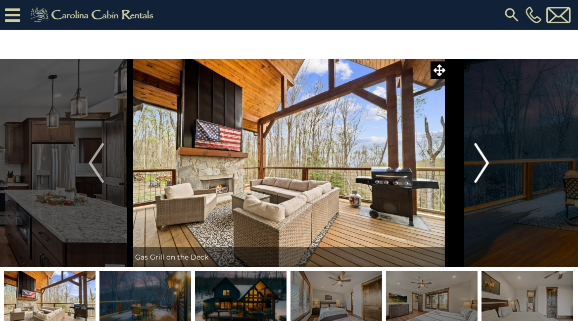
click at [483, 157] on img "Next" at bounding box center [481, 163] width 15 height 40
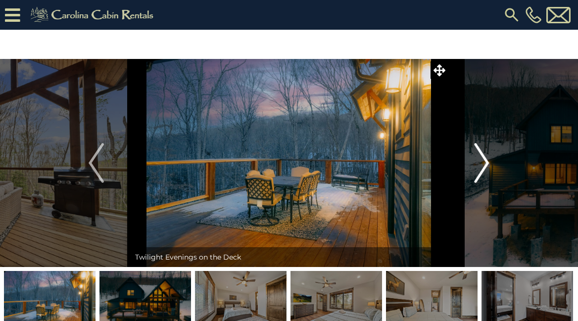
click at [483, 157] on img "Next" at bounding box center [481, 163] width 15 height 40
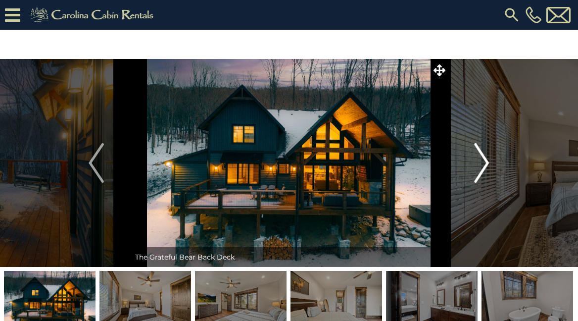
click at [483, 157] on img "Next" at bounding box center [481, 163] width 15 height 40
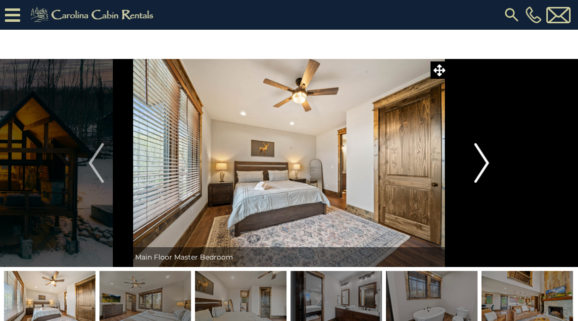
click at [483, 157] on img "Next" at bounding box center [481, 163] width 15 height 40
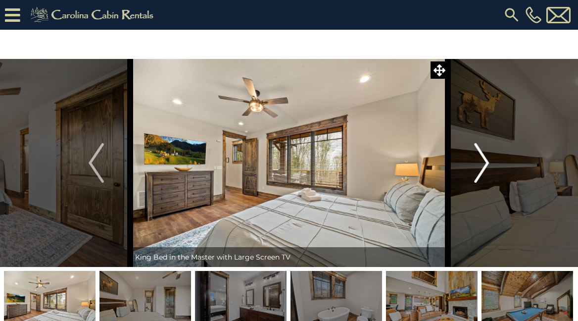
click at [483, 157] on img "Next" at bounding box center [481, 163] width 15 height 40
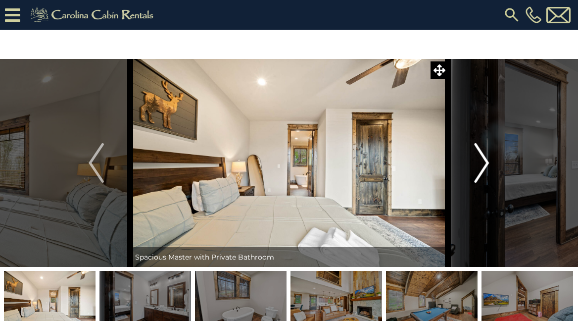
click at [483, 157] on img "Next" at bounding box center [481, 163] width 15 height 40
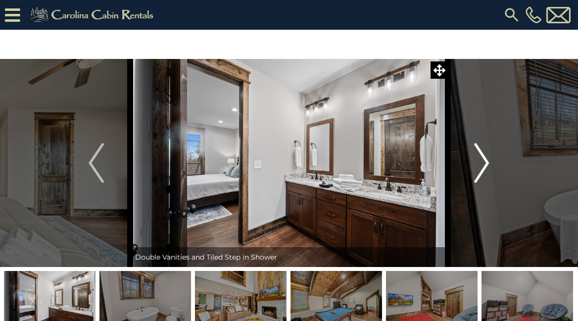
click at [483, 157] on img "Next" at bounding box center [481, 163] width 15 height 40
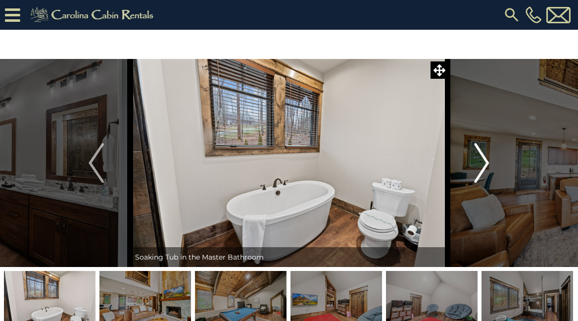
click at [483, 157] on img "Next" at bounding box center [481, 163] width 15 height 40
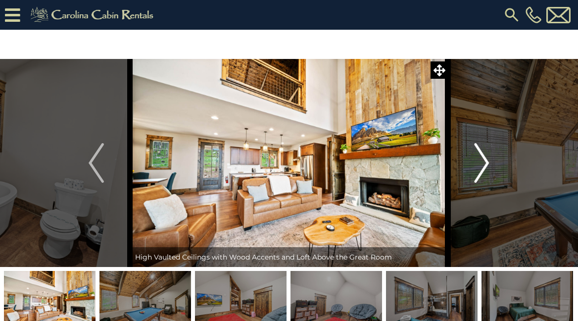
click at [483, 157] on img "Next" at bounding box center [481, 163] width 15 height 40
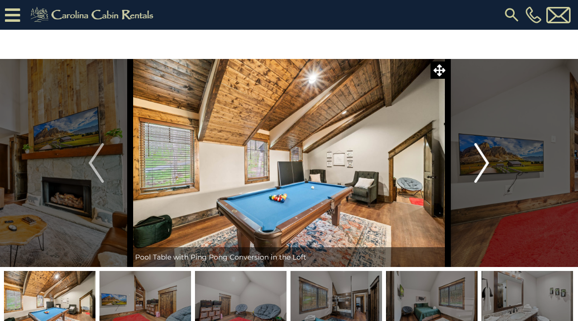
click at [483, 157] on img "Next" at bounding box center [481, 163] width 15 height 40
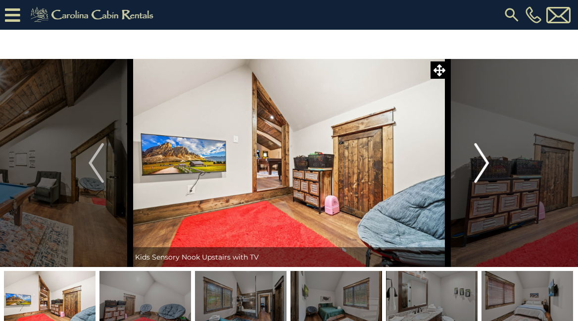
click at [483, 157] on img "Next" at bounding box center [481, 163] width 15 height 40
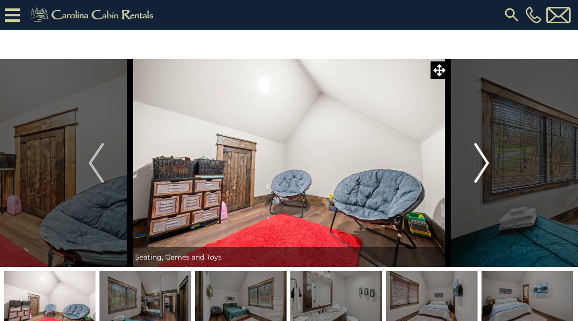
click at [483, 157] on img "Next" at bounding box center [481, 163] width 15 height 40
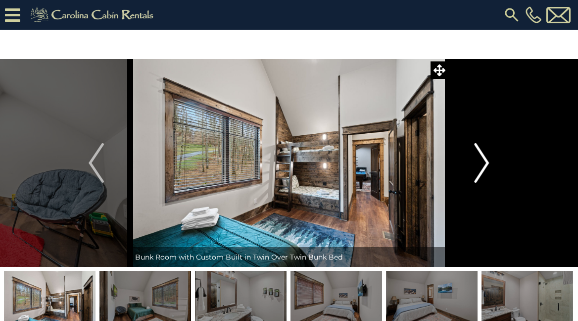
click at [483, 157] on img "Next" at bounding box center [481, 163] width 15 height 40
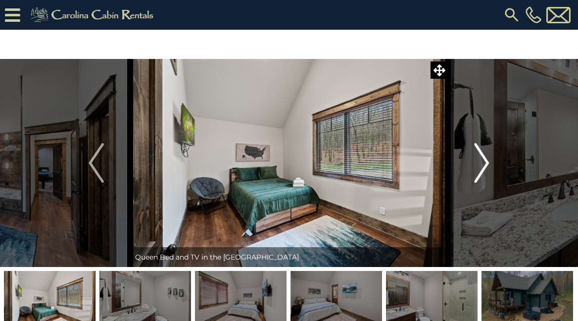
click at [483, 157] on img "Next" at bounding box center [481, 163] width 15 height 40
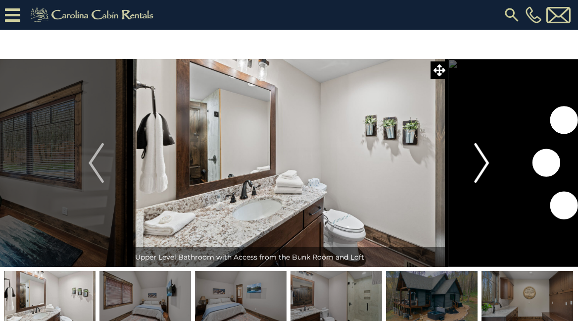
click at [483, 157] on img "Next" at bounding box center [481, 163] width 15 height 40
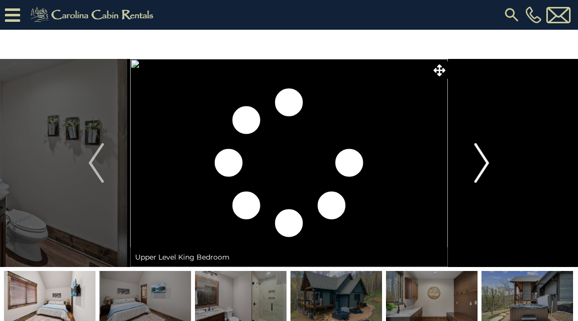
click at [483, 157] on img "Next" at bounding box center [481, 163] width 15 height 40
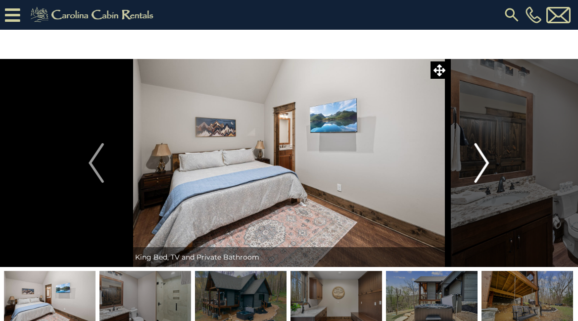
click at [483, 157] on img "Next" at bounding box center [481, 163] width 15 height 40
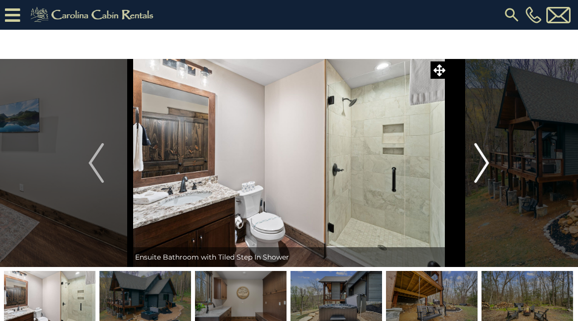
click at [483, 157] on img "Next" at bounding box center [481, 163] width 15 height 40
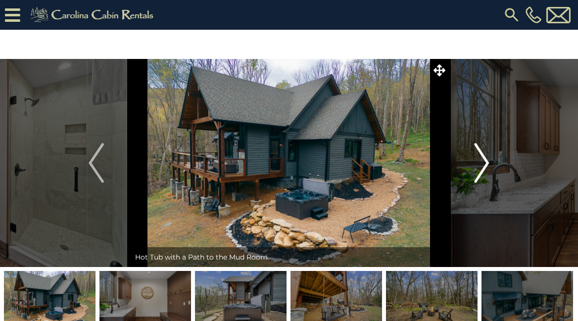
click at [483, 157] on img "Next" at bounding box center [481, 163] width 15 height 40
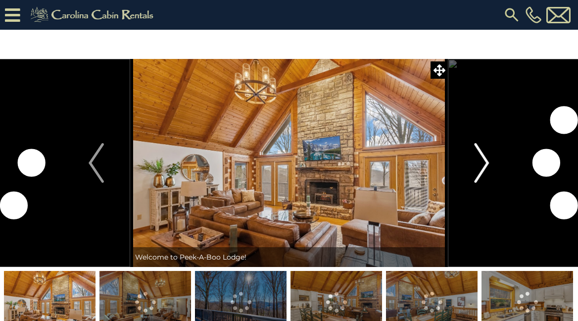
click at [482, 165] on img "Next" at bounding box center [481, 163] width 15 height 40
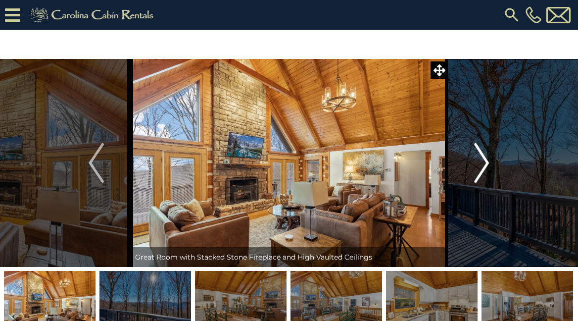
click at [482, 165] on img "Next" at bounding box center [481, 163] width 15 height 40
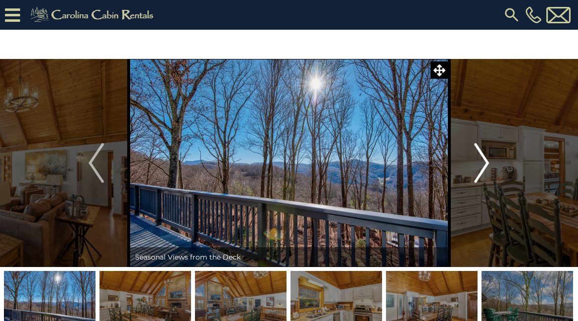
click at [482, 165] on img "Next" at bounding box center [481, 163] width 15 height 40
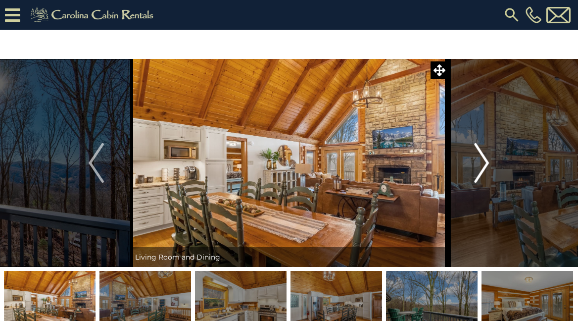
click at [482, 165] on img "Next" at bounding box center [481, 163] width 15 height 40
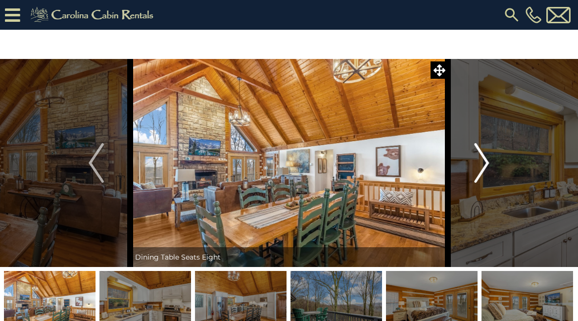
click at [482, 165] on img "Next" at bounding box center [481, 163] width 15 height 40
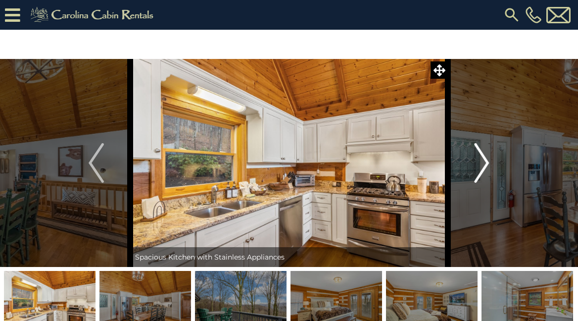
click at [482, 165] on img "Next" at bounding box center [481, 163] width 15 height 40
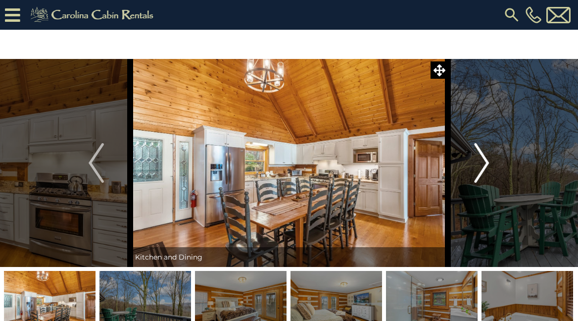
click at [482, 165] on img "Next" at bounding box center [481, 163] width 15 height 40
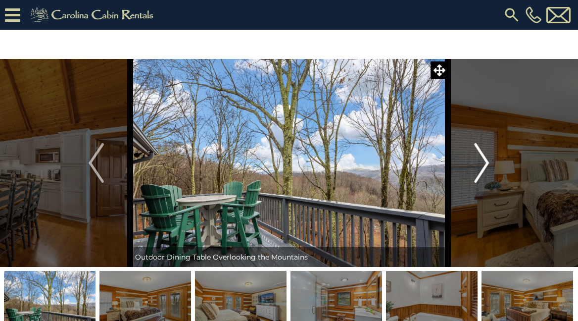
click at [482, 165] on img "Next" at bounding box center [481, 163] width 15 height 40
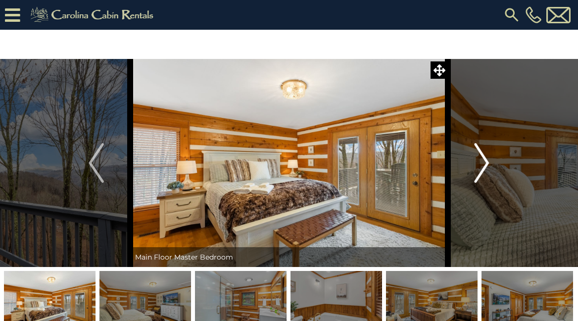
click at [482, 165] on img "Next" at bounding box center [481, 163] width 15 height 40
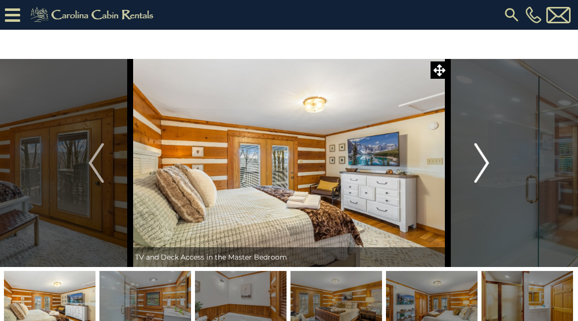
click at [482, 165] on img "Next" at bounding box center [481, 163] width 15 height 40
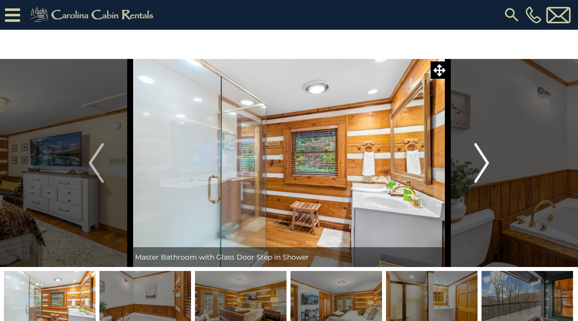
click at [482, 165] on img "Next" at bounding box center [481, 163] width 15 height 40
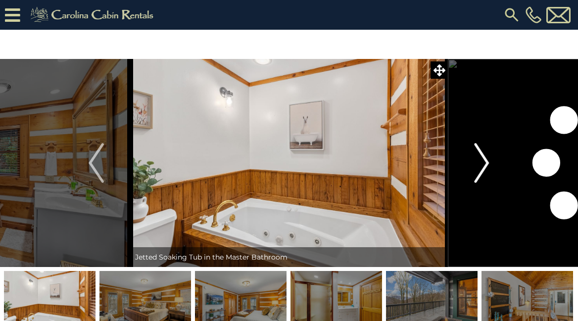
click at [482, 165] on img "Next" at bounding box center [481, 163] width 15 height 40
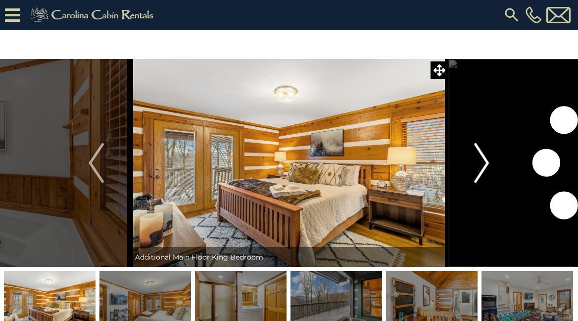
click at [482, 165] on img "Next" at bounding box center [481, 163] width 15 height 40
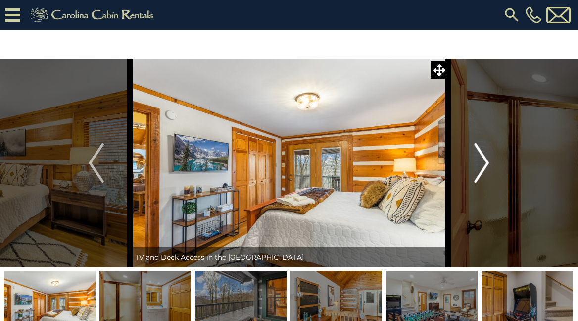
click at [482, 165] on img "Next" at bounding box center [481, 163] width 15 height 40
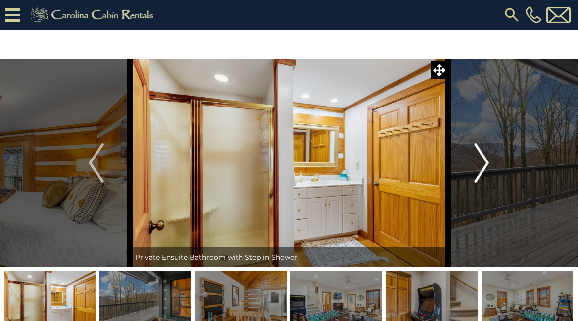
click at [482, 165] on img "Next" at bounding box center [481, 163] width 15 height 40
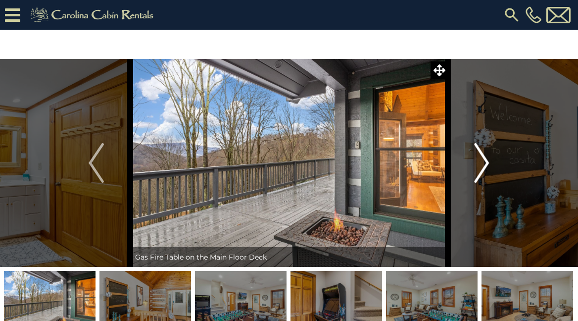
click at [482, 165] on img "Next" at bounding box center [481, 163] width 15 height 40
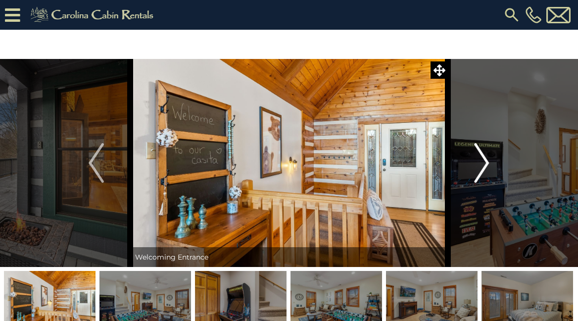
click at [482, 165] on img "Next" at bounding box center [481, 163] width 15 height 40
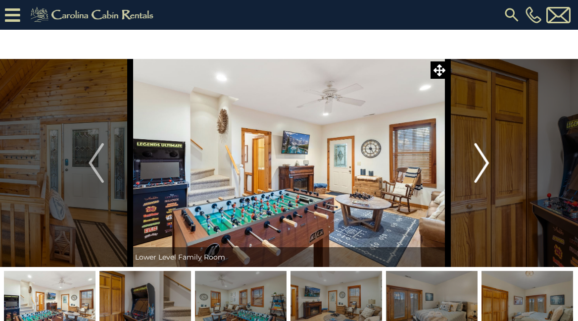
click at [483, 165] on img "Next" at bounding box center [481, 163] width 15 height 40
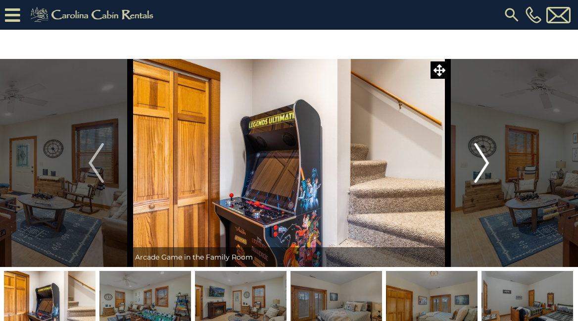
click at [483, 166] on img "Next" at bounding box center [481, 163] width 15 height 40
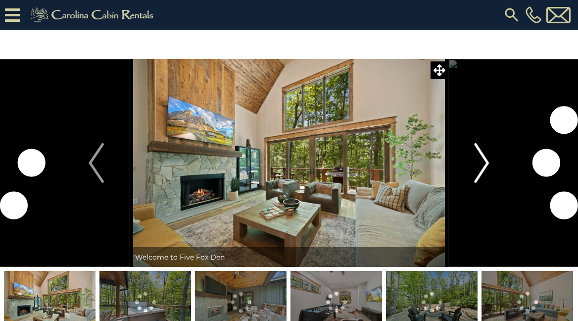
click at [486, 163] on img "Next" at bounding box center [481, 163] width 15 height 40
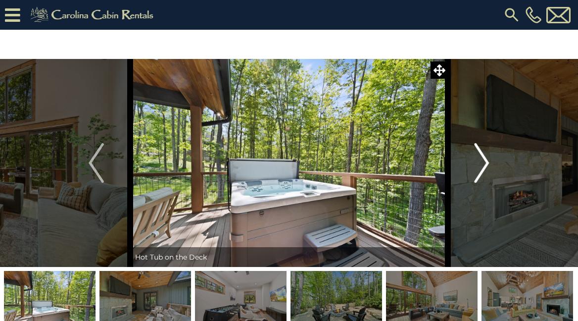
click at [486, 164] on img "Next" at bounding box center [481, 163] width 15 height 40
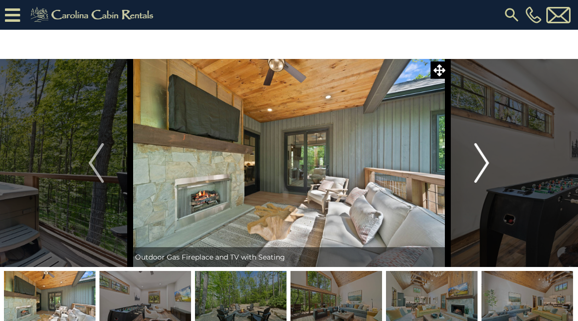
click at [486, 160] on img "Next" at bounding box center [481, 163] width 15 height 40
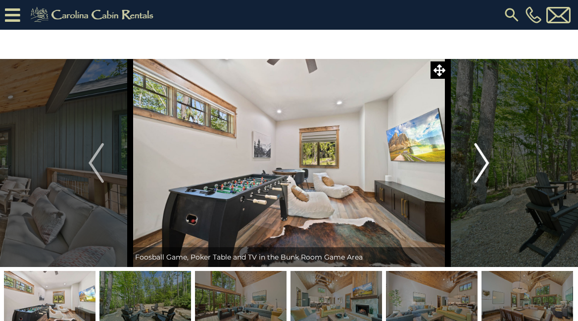
click at [486, 160] on img "Next" at bounding box center [481, 163] width 15 height 40
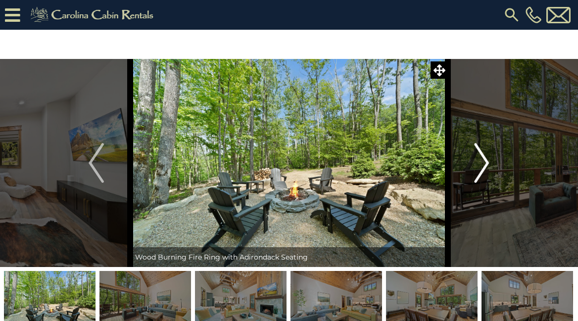
click at [486, 160] on img "Next" at bounding box center [481, 163] width 15 height 40
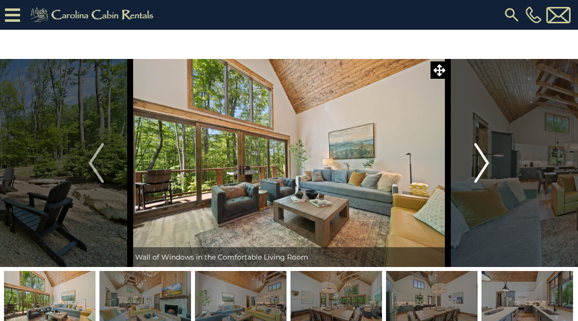
click at [486, 160] on img "Next" at bounding box center [481, 163] width 15 height 40
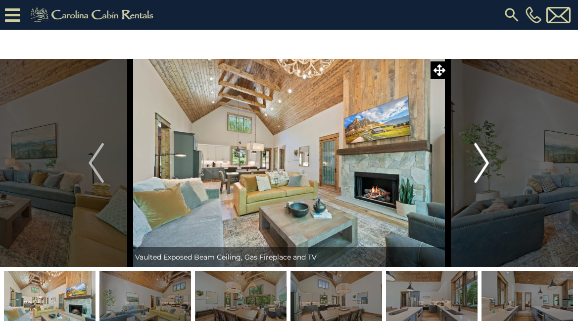
click at [486, 160] on img "Next" at bounding box center [481, 163] width 15 height 40
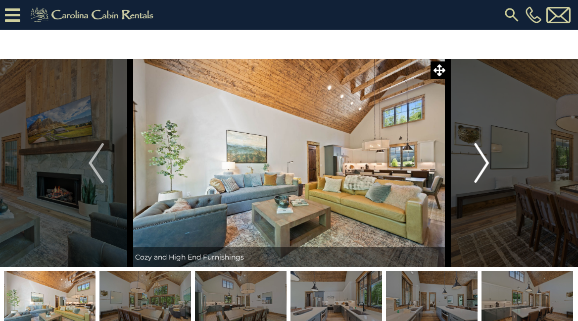
click at [486, 160] on img "Next" at bounding box center [481, 163] width 15 height 40
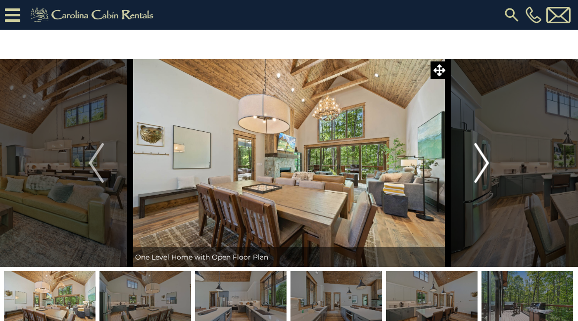
click at [486, 160] on img "Next" at bounding box center [481, 163] width 15 height 40
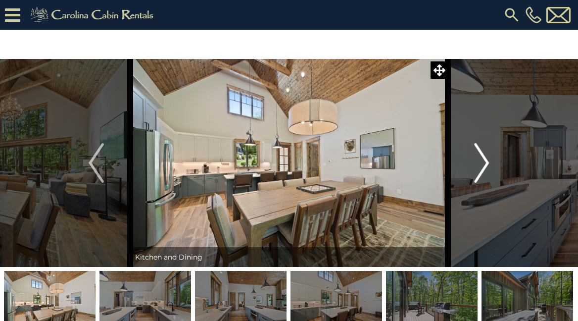
click at [486, 160] on img "Next" at bounding box center [481, 163] width 15 height 40
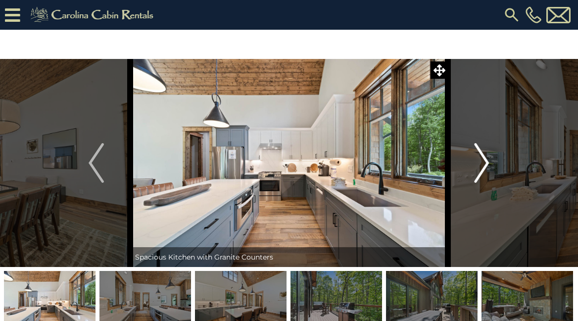
click at [486, 160] on img "Next" at bounding box center [481, 163] width 15 height 40
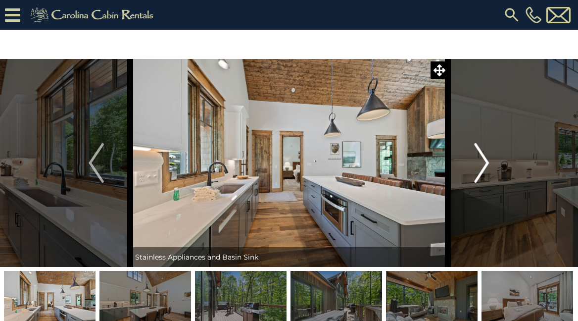
click at [486, 160] on img "Next" at bounding box center [481, 163] width 15 height 40
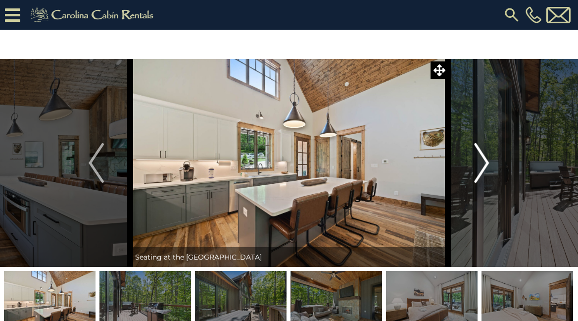
click at [486, 160] on img "Next" at bounding box center [481, 163] width 15 height 40
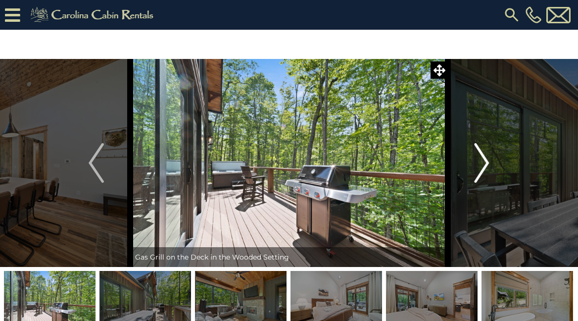
click at [486, 160] on img "Next" at bounding box center [481, 163] width 15 height 40
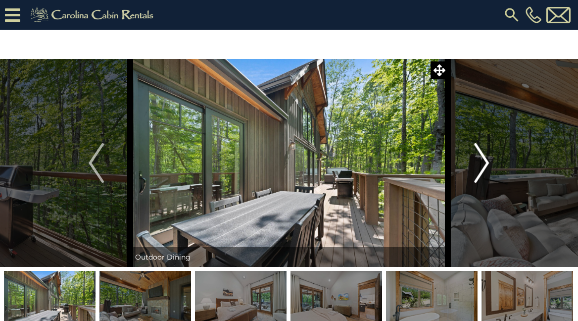
click at [486, 160] on img "Next" at bounding box center [481, 163] width 15 height 40
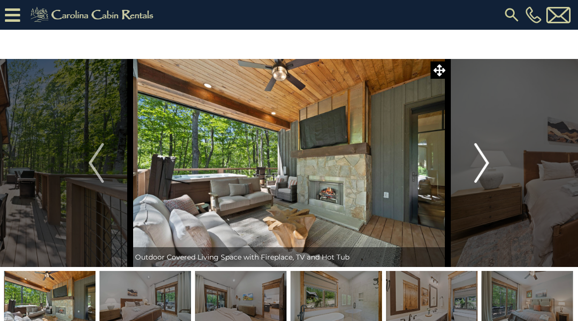
click at [486, 160] on img "Next" at bounding box center [481, 163] width 15 height 40
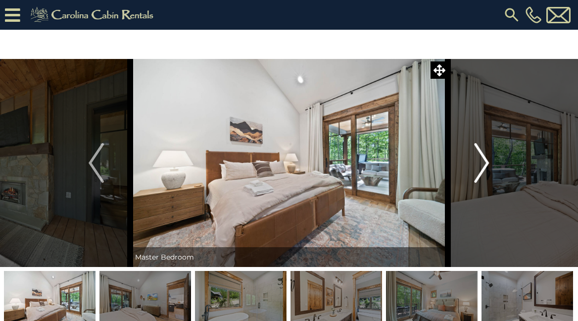
click at [486, 160] on img "Next" at bounding box center [481, 163] width 15 height 40
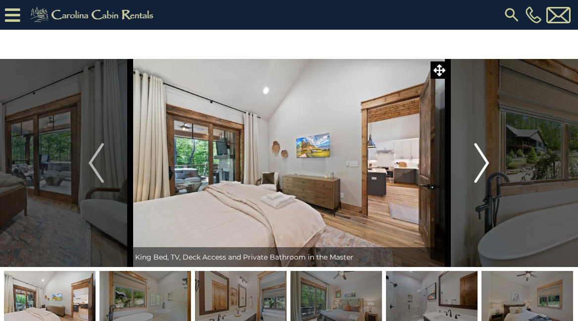
click at [485, 160] on img "Next" at bounding box center [481, 163] width 15 height 40
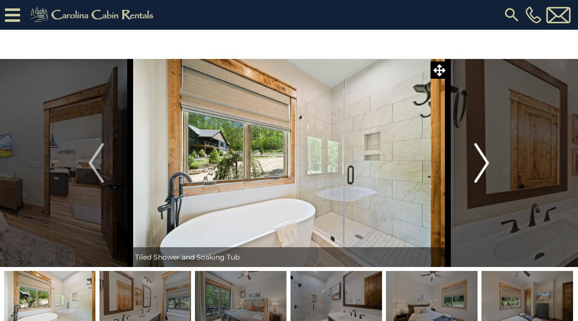
click at [485, 160] on img "Next" at bounding box center [481, 163] width 15 height 40
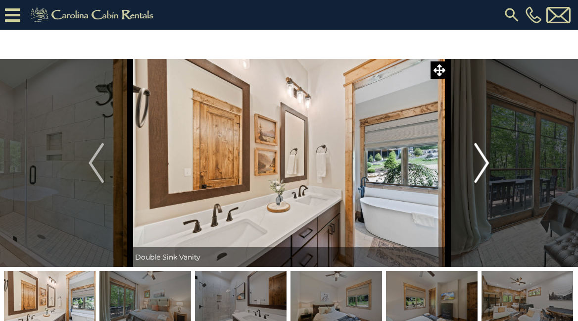
click at [485, 160] on img "Next" at bounding box center [481, 163] width 15 height 40
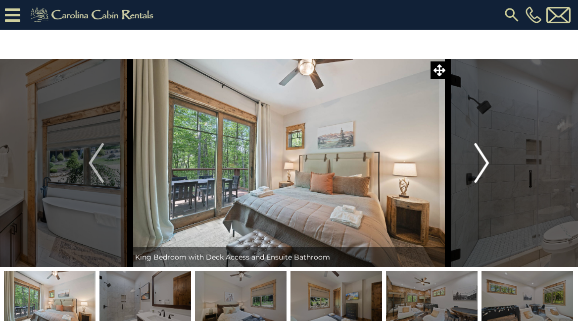
click at [485, 159] on img "Next" at bounding box center [481, 163] width 15 height 40
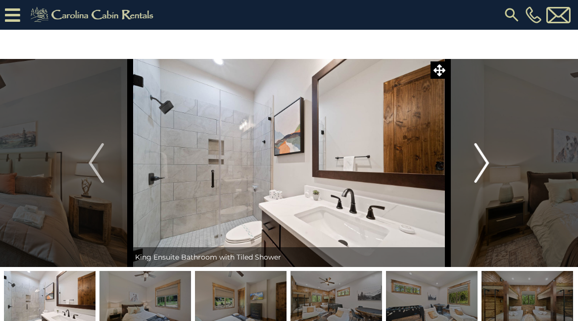
click at [485, 159] on img "Next" at bounding box center [481, 163] width 15 height 40
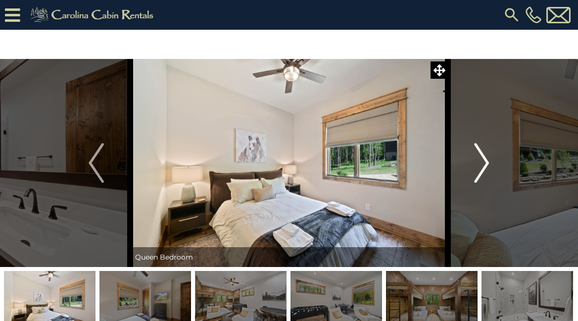
click at [485, 159] on img "Next" at bounding box center [481, 163] width 15 height 40
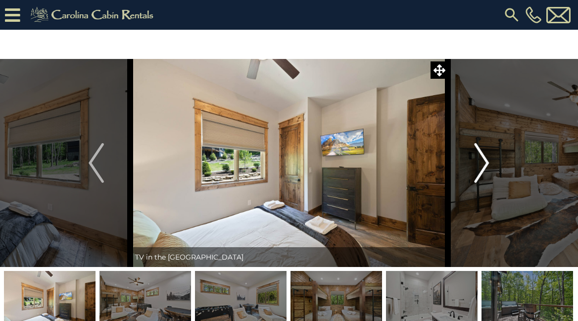
click at [485, 160] on img "Next" at bounding box center [481, 163] width 15 height 40
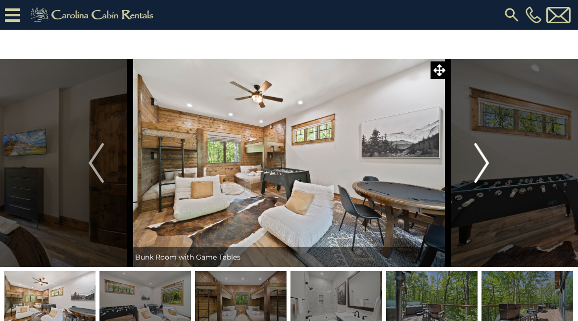
click at [485, 160] on img "Next" at bounding box center [481, 163] width 15 height 40
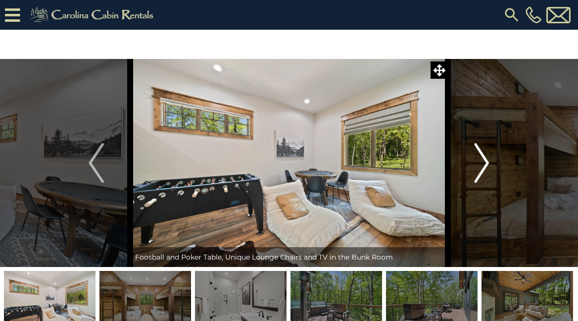
click at [485, 160] on img "Next" at bounding box center [481, 163] width 15 height 40
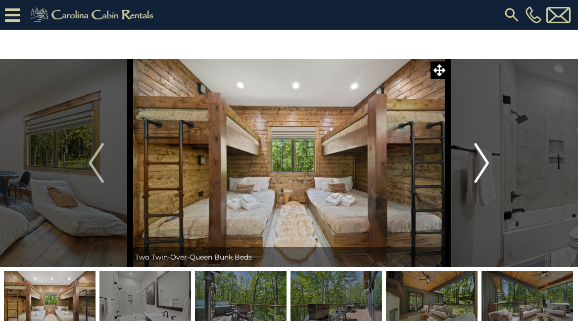
click at [485, 160] on img "Next" at bounding box center [481, 163] width 15 height 40
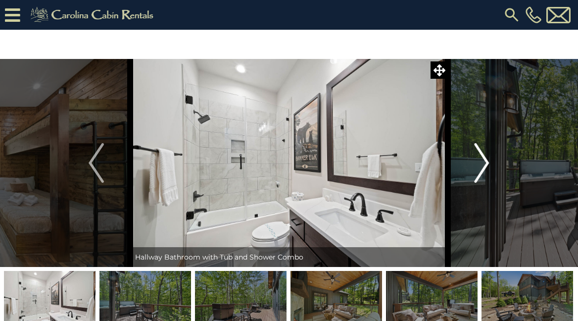
click at [485, 160] on img "Next" at bounding box center [481, 163] width 15 height 40
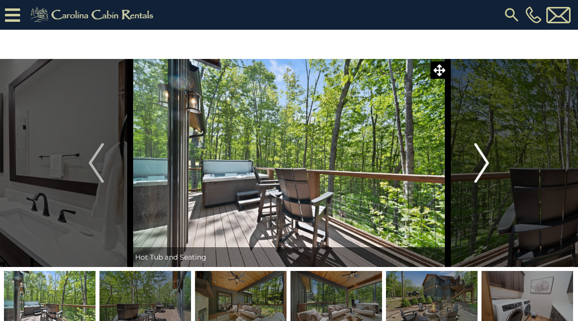
click at [485, 160] on img "Next" at bounding box center [481, 163] width 15 height 40
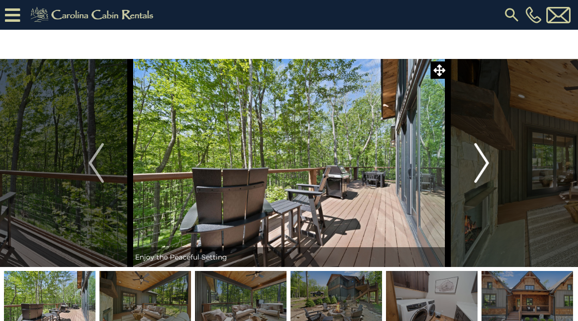
click at [485, 160] on img "Next" at bounding box center [481, 163] width 15 height 40
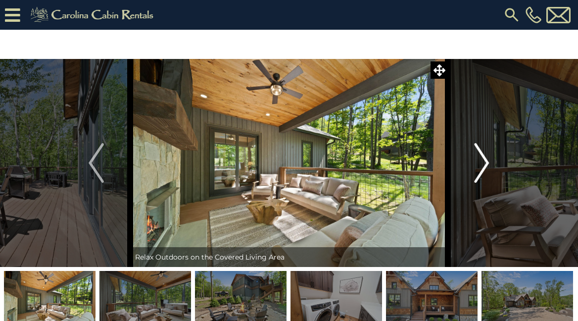
click at [485, 160] on img "Next" at bounding box center [481, 163] width 15 height 40
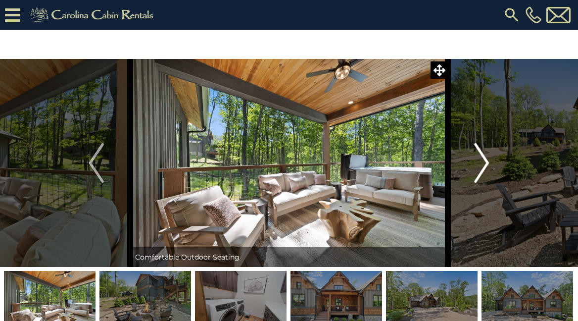
click at [485, 160] on img "Next" at bounding box center [481, 163] width 15 height 40
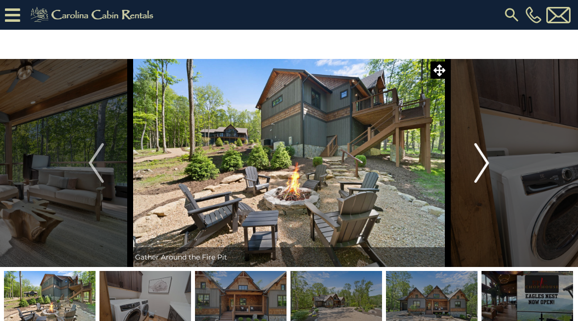
click at [485, 160] on img "Next" at bounding box center [481, 163] width 15 height 40
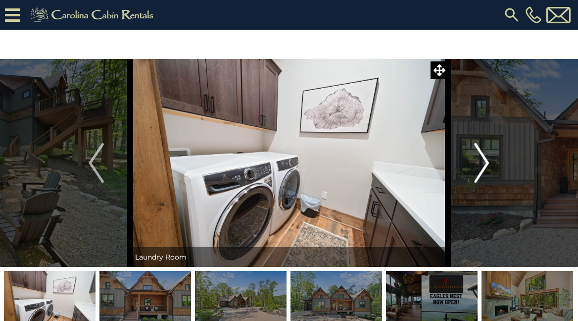
click at [485, 160] on img "Next" at bounding box center [481, 163] width 15 height 40
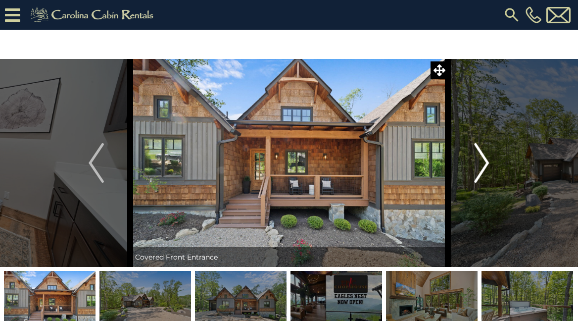
click at [485, 160] on img "Next" at bounding box center [481, 163] width 15 height 40
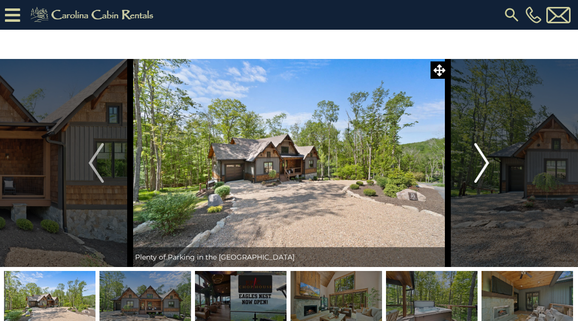
click at [485, 160] on img "Next" at bounding box center [481, 163] width 15 height 40
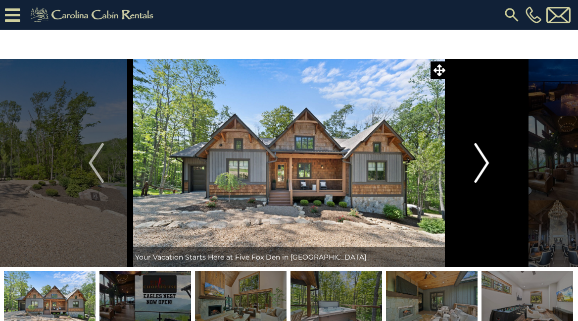
click at [485, 160] on img "Next" at bounding box center [481, 163] width 15 height 40
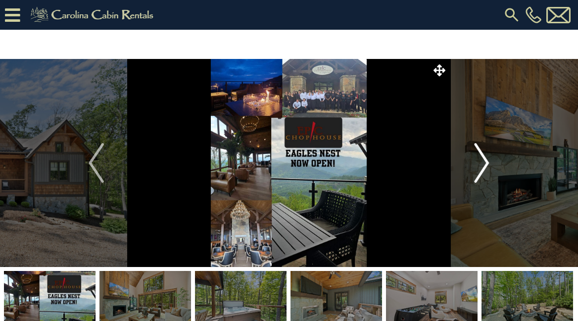
click at [485, 160] on img "Next" at bounding box center [481, 163] width 15 height 40
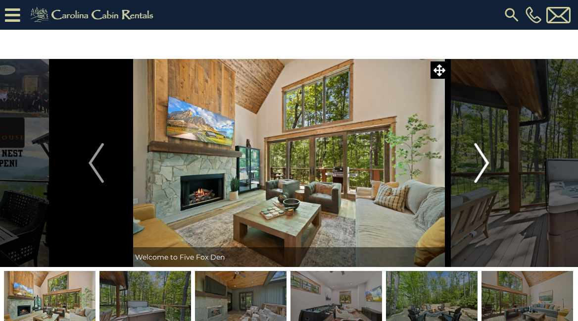
click at [485, 160] on img "Next" at bounding box center [481, 163] width 15 height 40
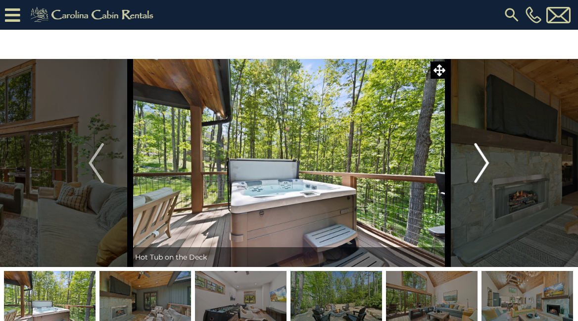
click at [485, 160] on img "Next" at bounding box center [481, 163] width 15 height 40
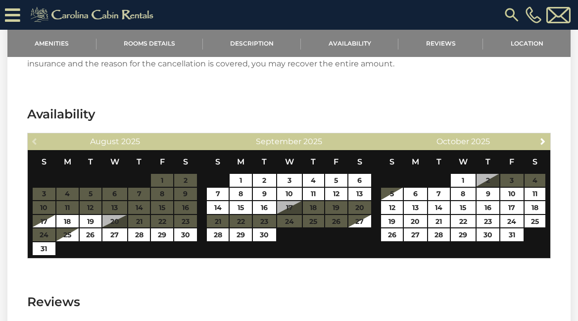
scroll to position [1837, 0]
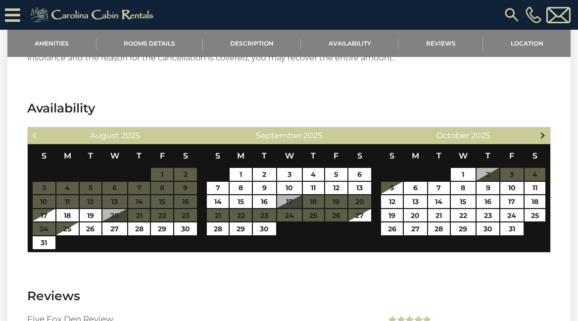
click at [546, 131] on span "Next" at bounding box center [543, 135] width 8 height 8
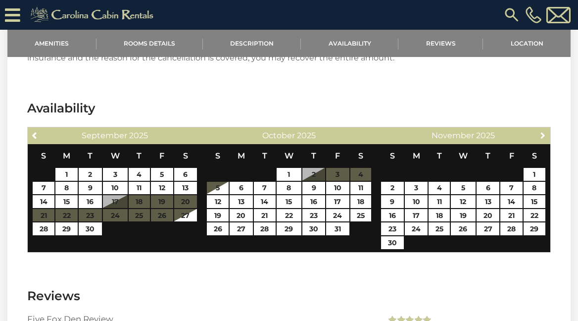
click at [546, 131] on span "Next" at bounding box center [543, 135] width 8 height 8
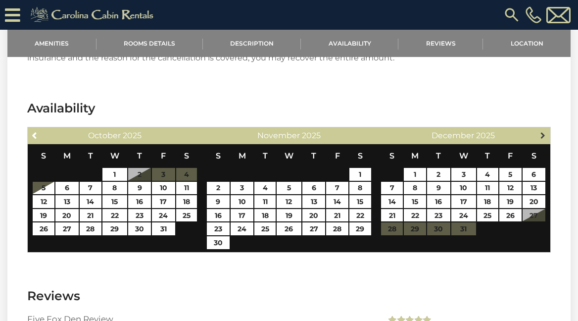
click at [546, 131] on span "Next" at bounding box center [543, 135] width 8 height 8
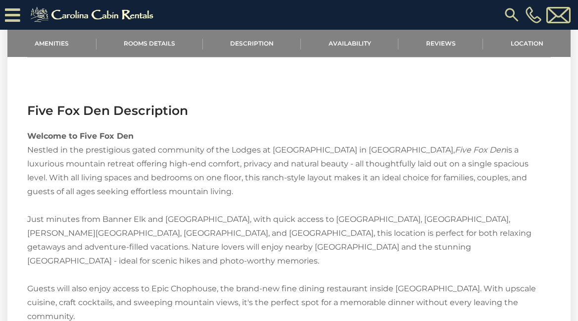
scroll to position [973, 0]
